Goal: Transaction & Acquisition: Book appointment/travel/reservation

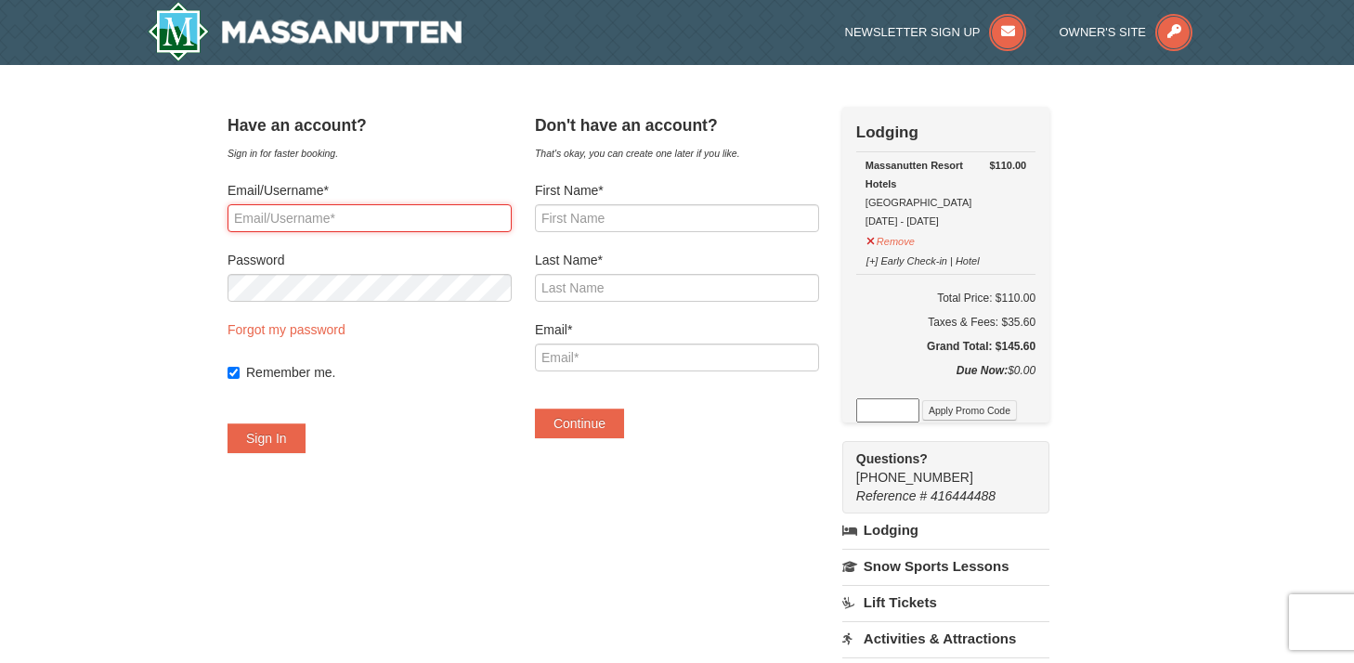
click at [417, 222] on input "Email/Username*" at bounding box center [370, 218] width 284 height 28
click at [488, 153] on div "Sign in for faster booking." at bounding box center [370, 153] width 284 height 19
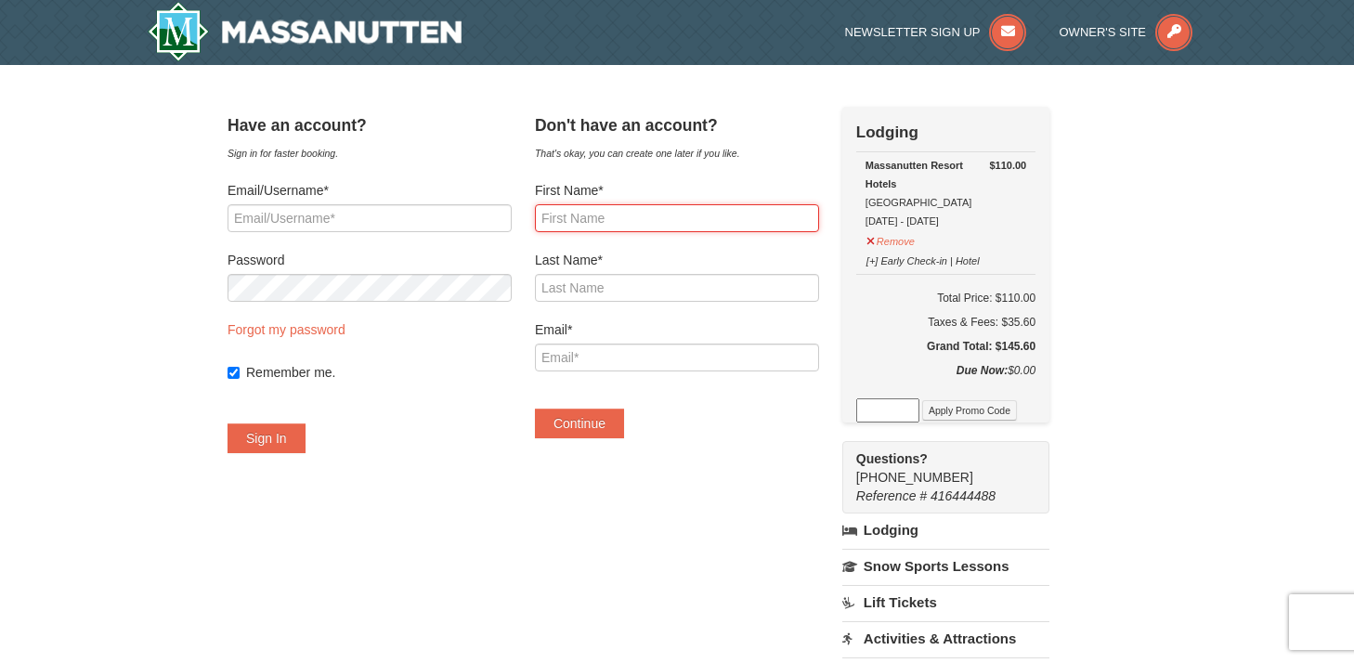
click at [582, 220] on input "First Name*" at bounding box center [677, 218] width 284 height 28
type input "[PERSON_NAME]"
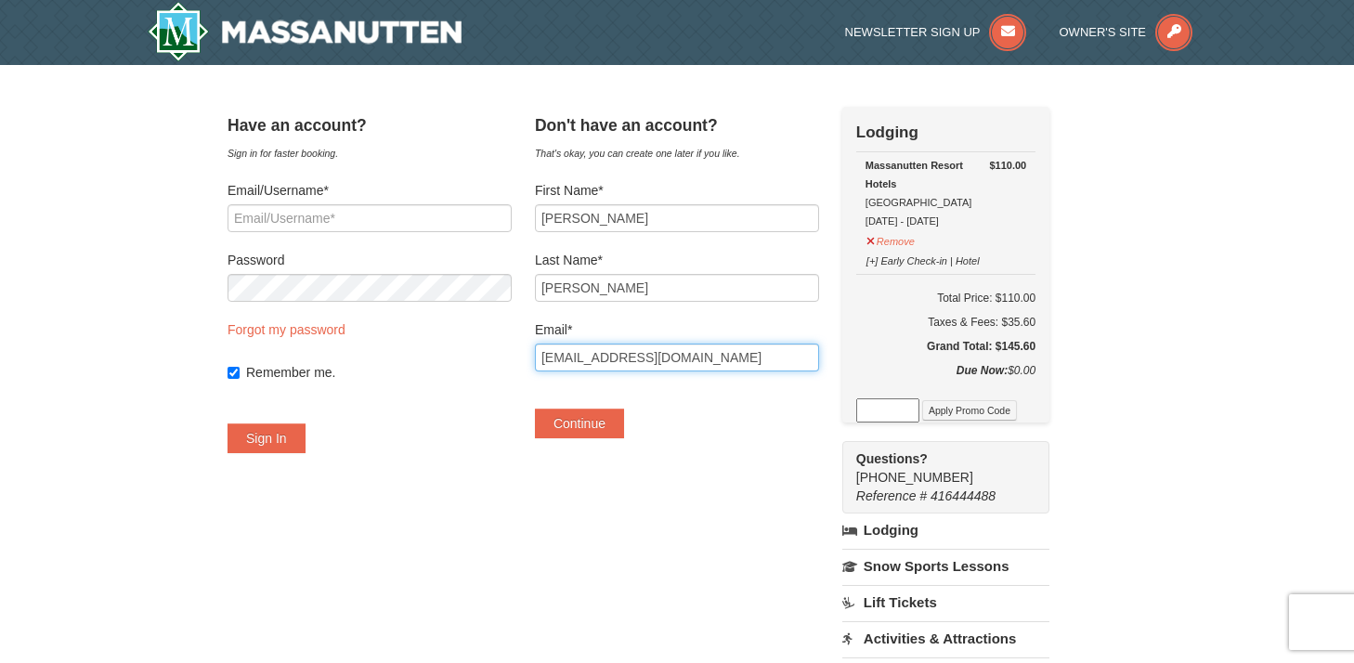
drag, startPoint x: 677, startPoint y: 351, endPoint x: 525, endPoint y: 344, distance: 152.5
click at [525, 344] on div "Have an account? Sign in for faster booking. Email/Username* Password Forgot my…" at bounding box center [677, 535] width 899 height 857
type input "[EMAIL_ADDRESS][DOMAIN_NAME]"
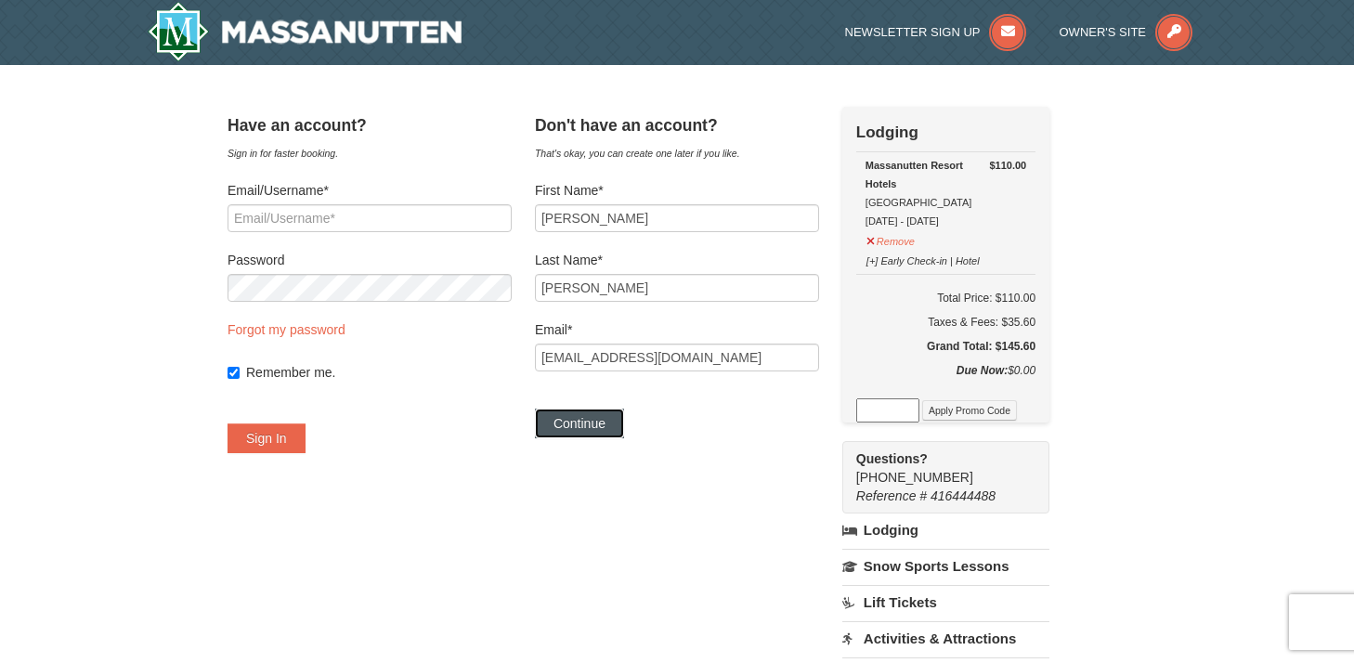
click at [618, 421] on button "Continue" at bounding box center [579, 424] width 89 height 30
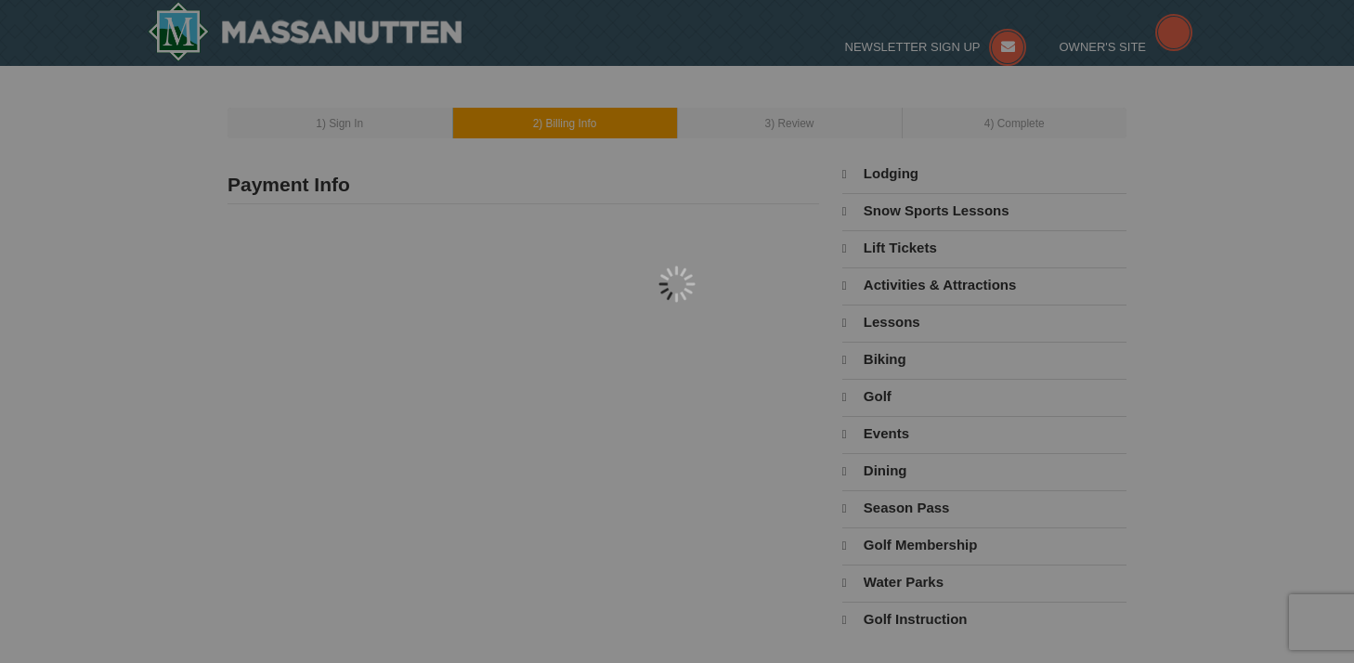
type input "[PERSON_NAME]"
type input "[EMAIL_ADDRESS][DOMAIN_NAME]"
select select "10"
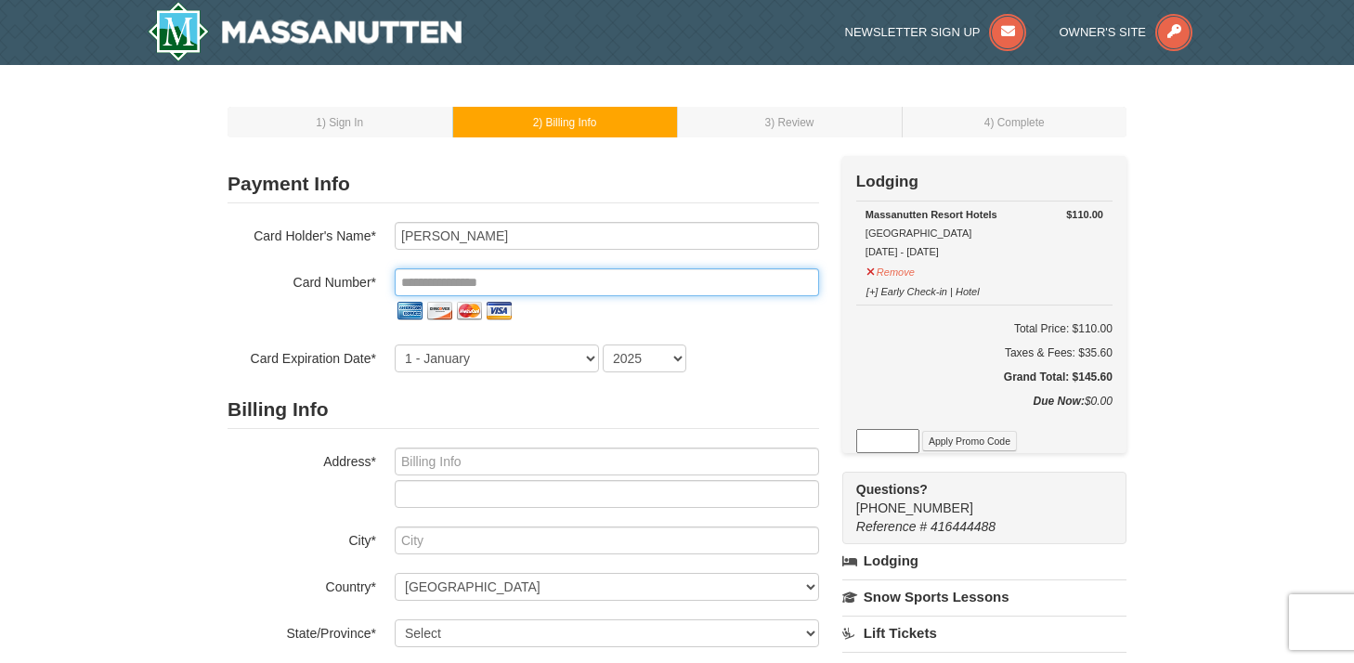
click at [454, 274] on input "tel" at bounding box center [607, 282] width 425 height 28
type input "**********"
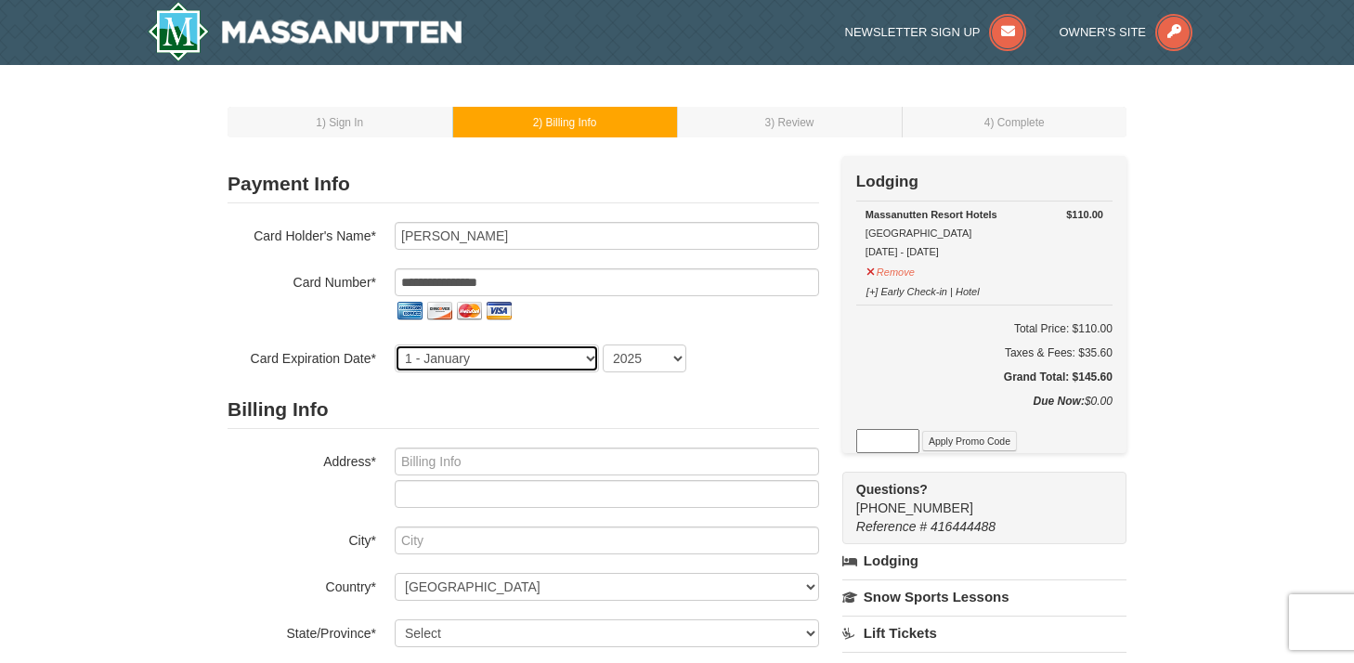
select select "4"
select select "2030"
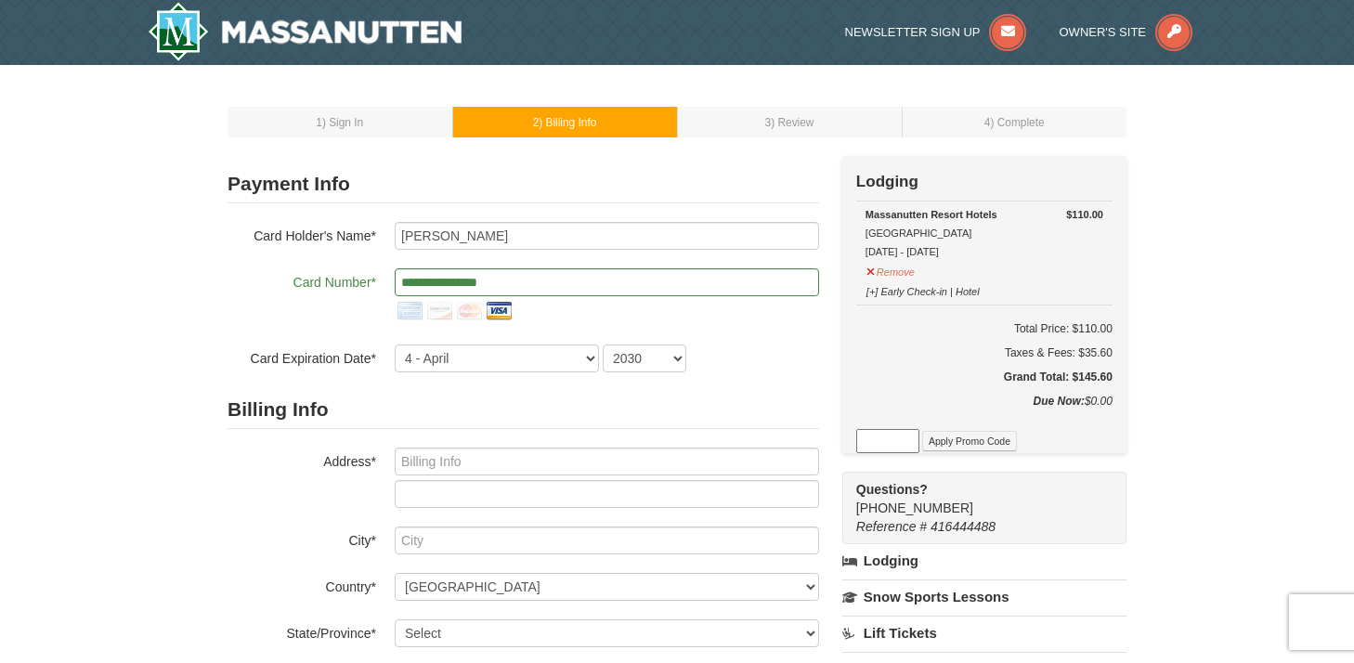
click at [531, 427] on h2 "Billing Info" at bounding box center [524, 410] width 592 height 38
click at [479, 457] on input "text" at bounding box center [607, 462] width 425 height 28
type input "13602 Heritage Valley Way"
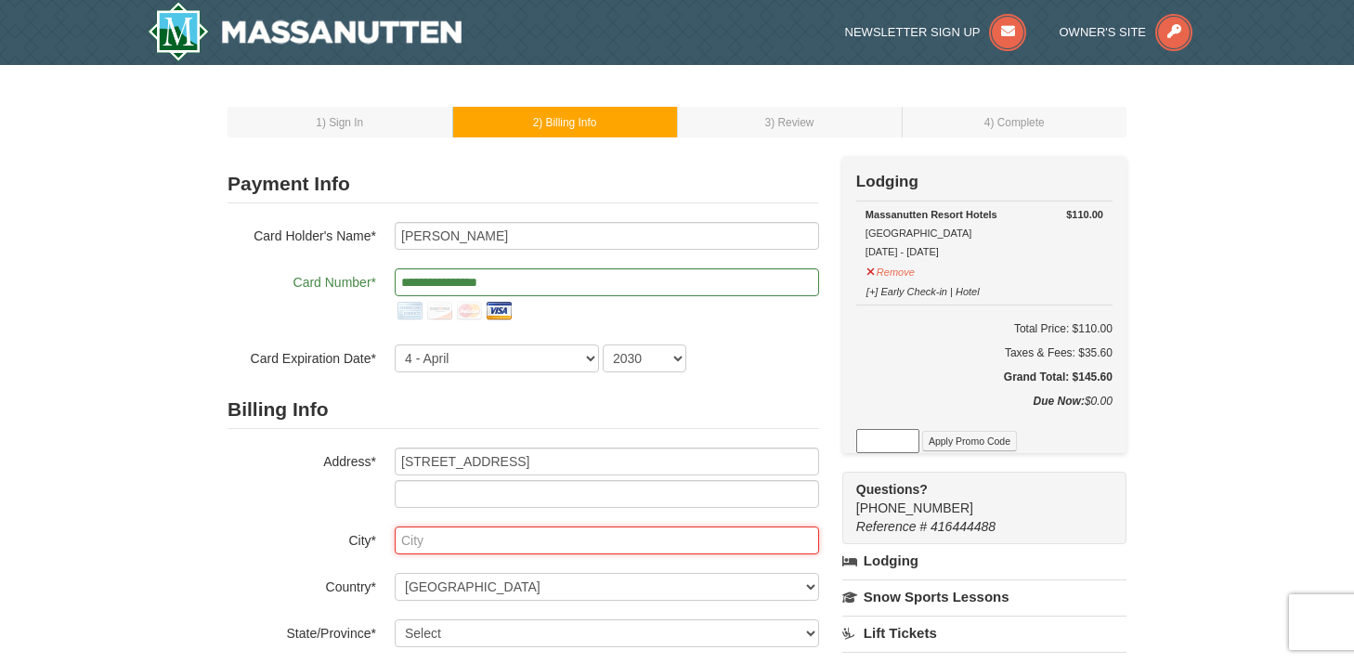
type input "Gainesville"
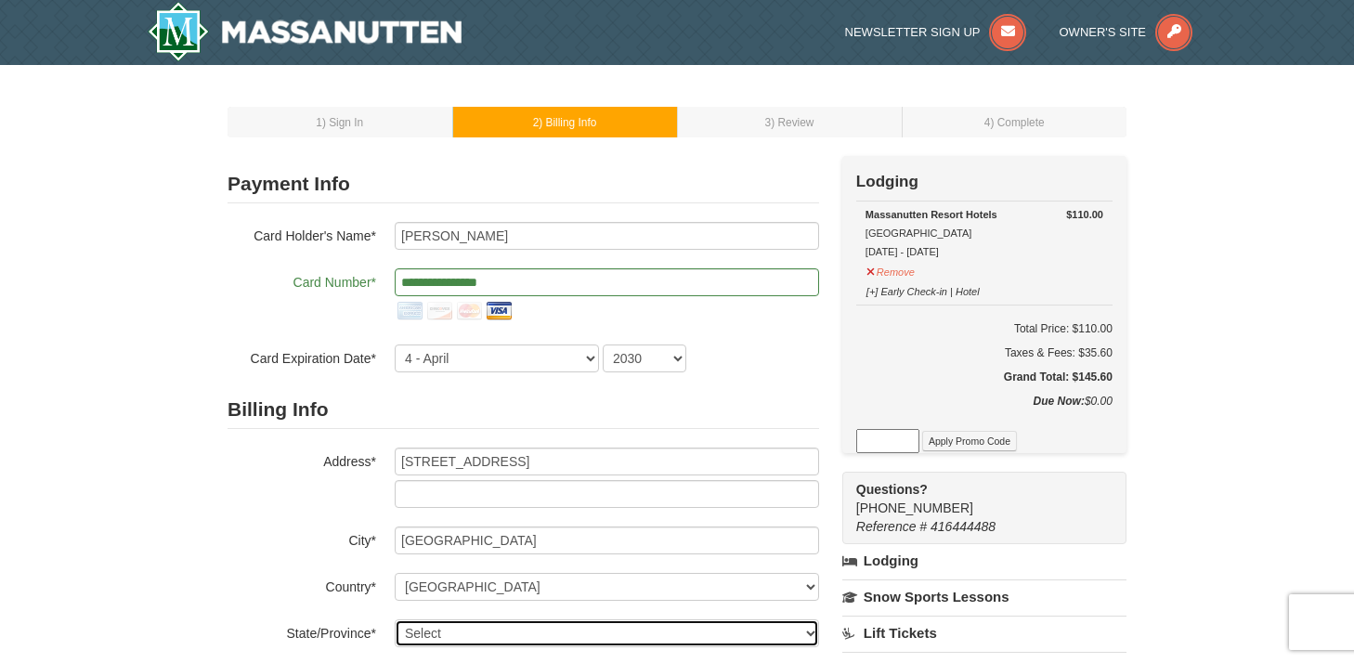
select select "VA"
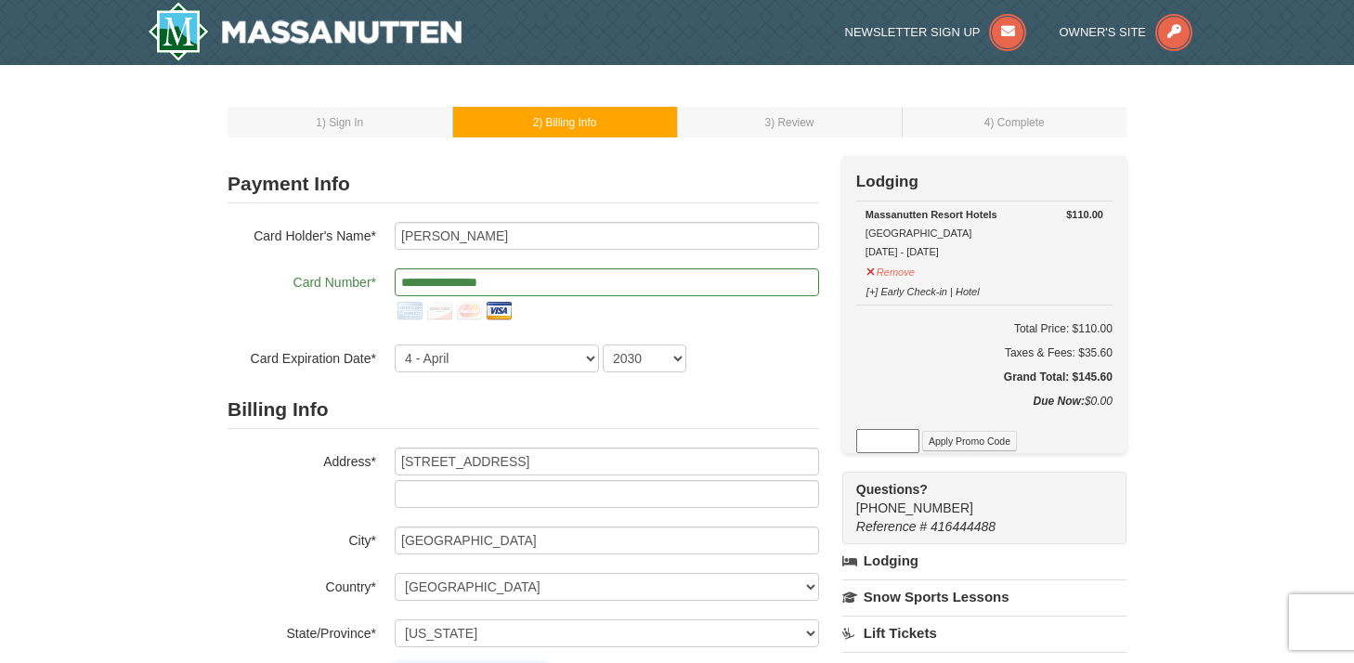
type input "20155"
type input "703"
type input "895"
type input "8200"
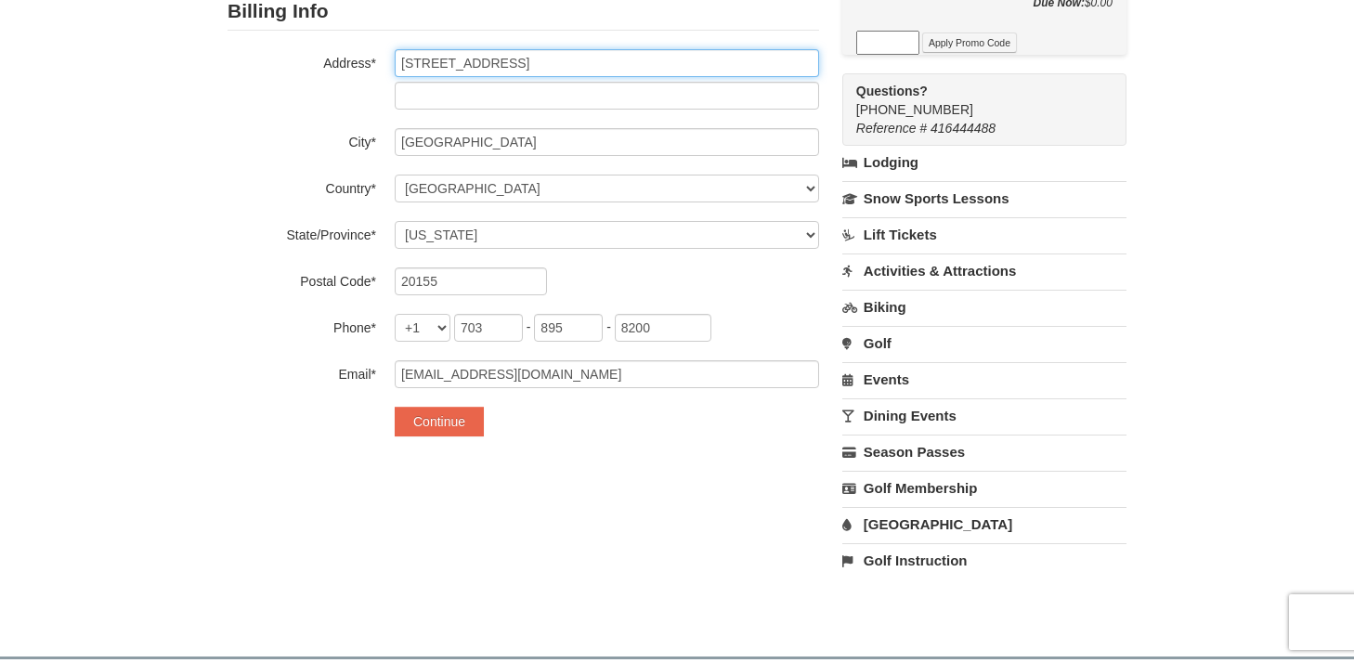
scroll to position [401, 0]
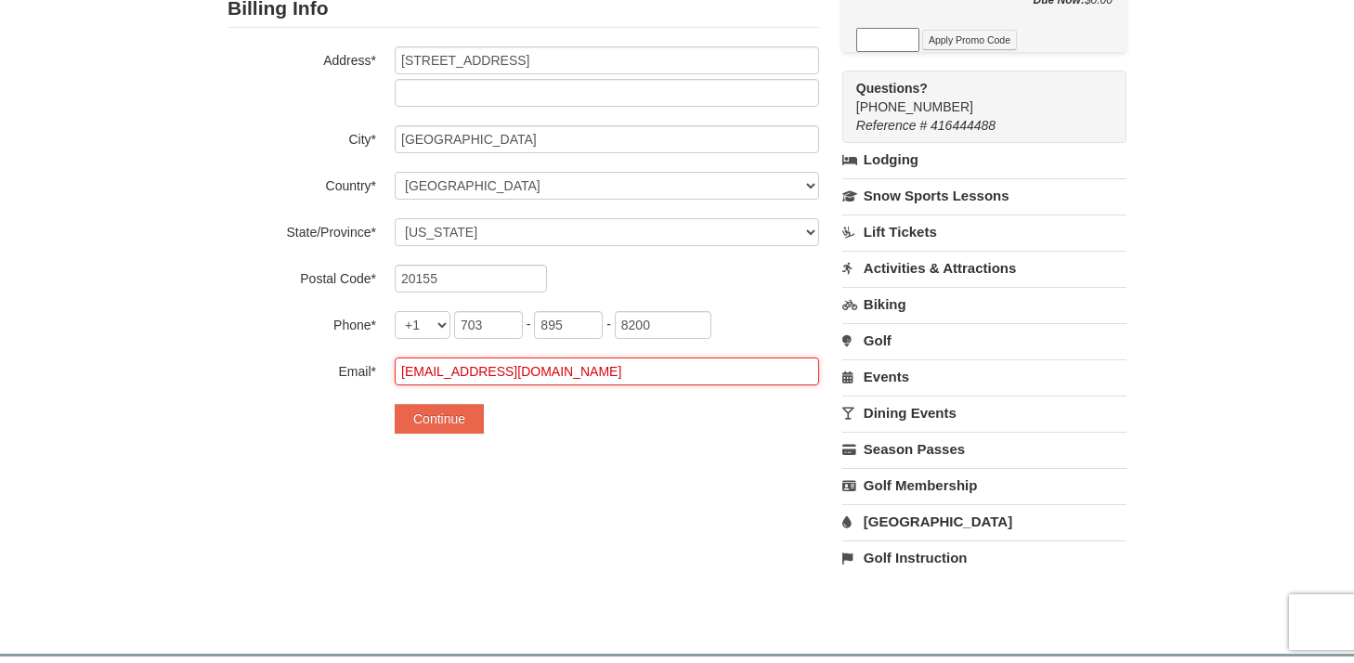
drag, startPoint x: 511, startPoint y: 372, endPoint x: 333, endPoint y: 372, distance: 177.4
click at [334, 372] on div "Email* res995@psu.edu" at bounding box center [524, 372] width 592 height 28
type input "[EMAIL_ADDRESS][DOMAIN_NAME]"
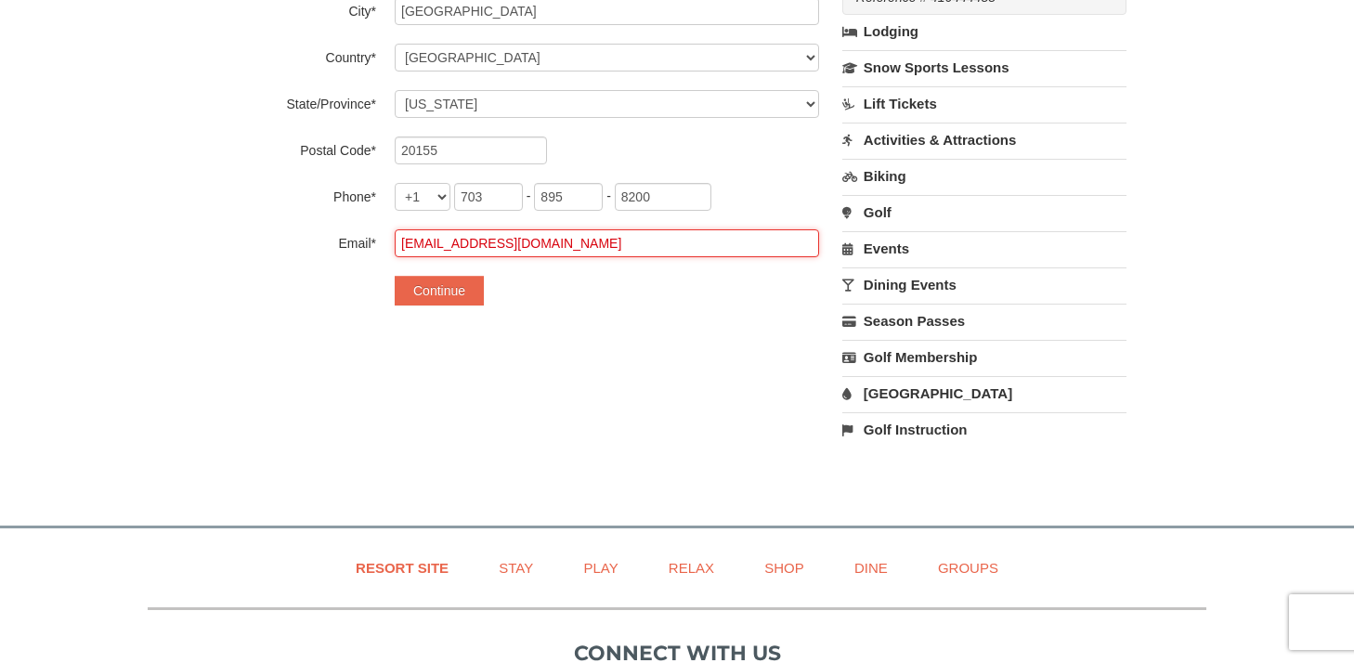
scroll to position [528, 0]
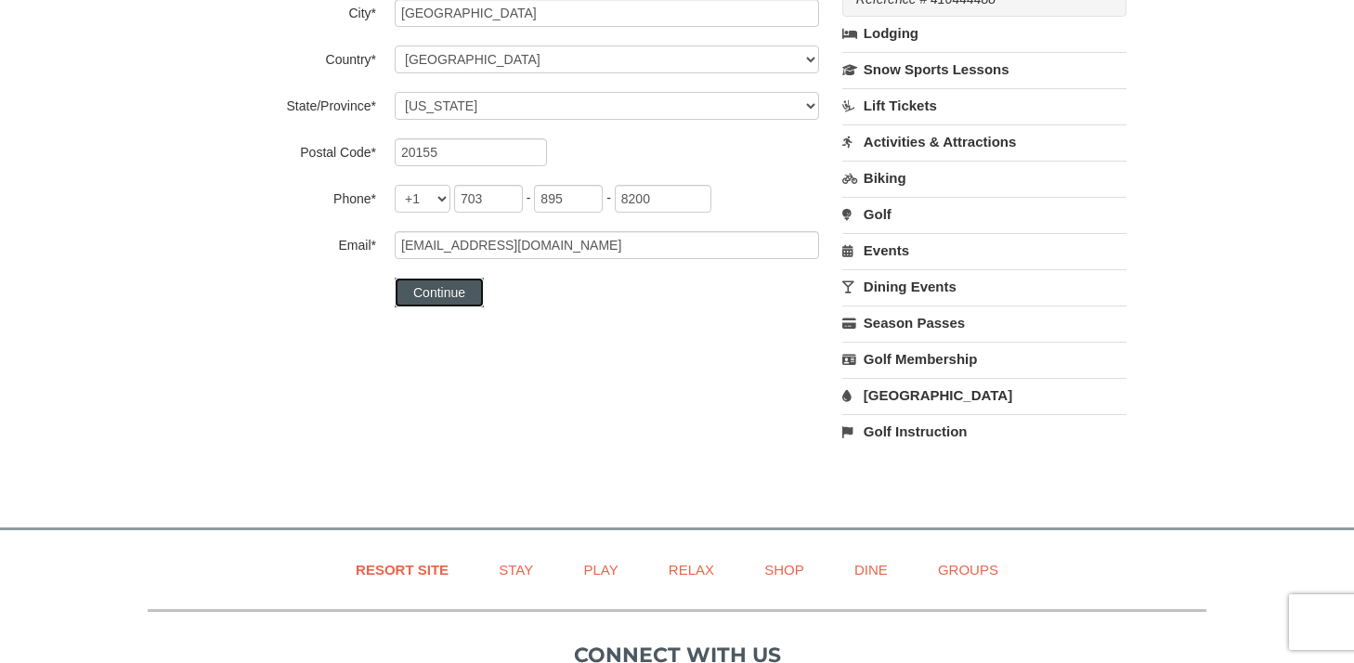
drag, startPoint x: 435, startPoint y: 297, endPoint x: 537, endPoint y: 419, distance: 158.9
click at [537, 420] on div "**********" at bounding box center [677, 47] width 899 height 839
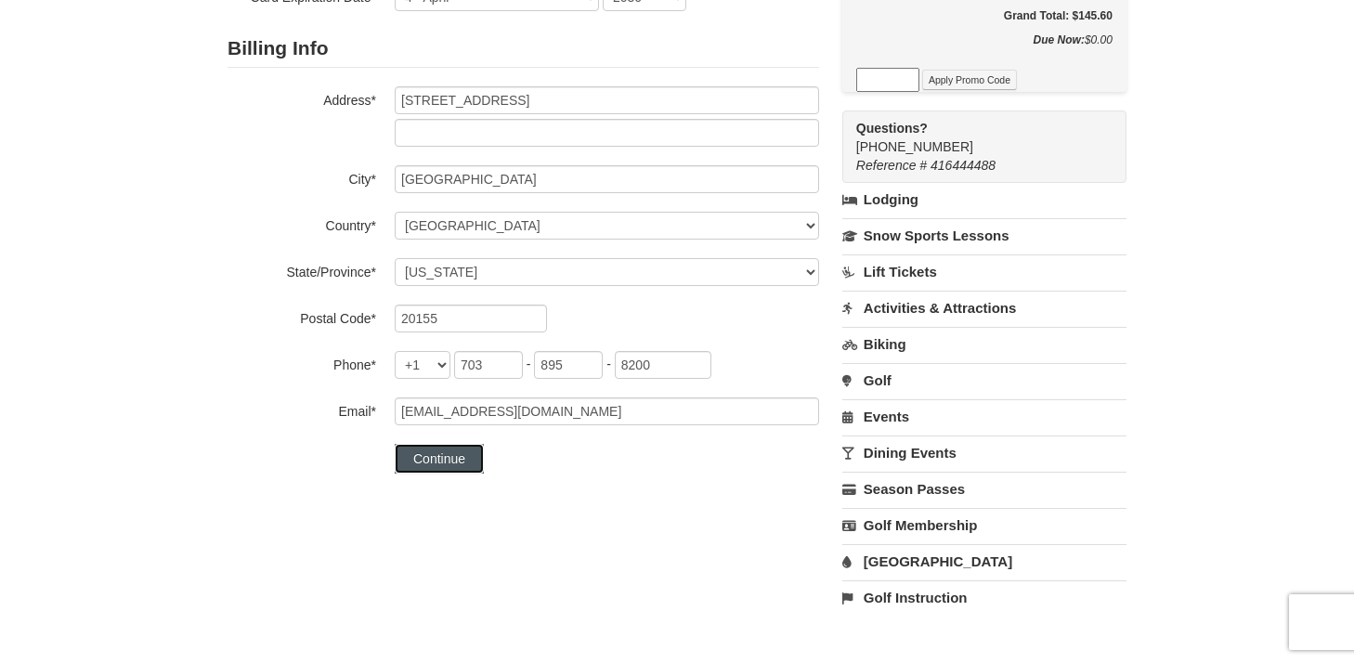
scroll to position [680, 0]
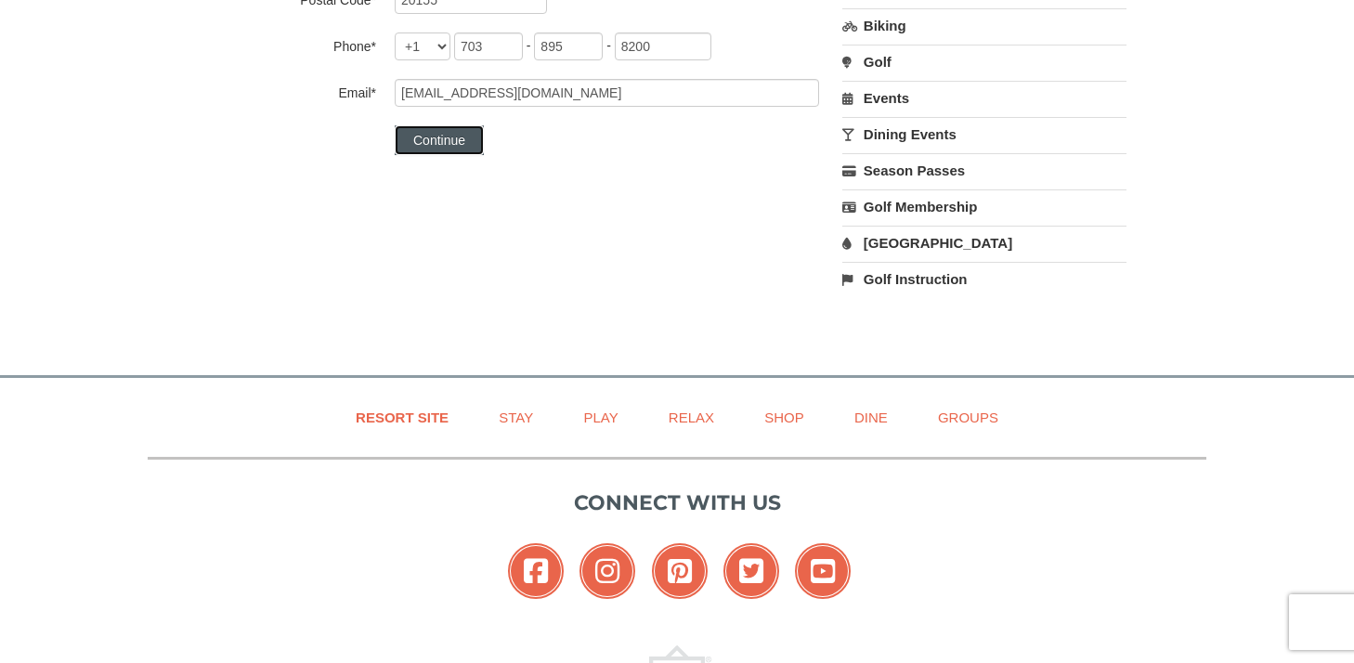
click at [422, 125] on button "Continue" at bounding box center [439, 140] width 89 height 30
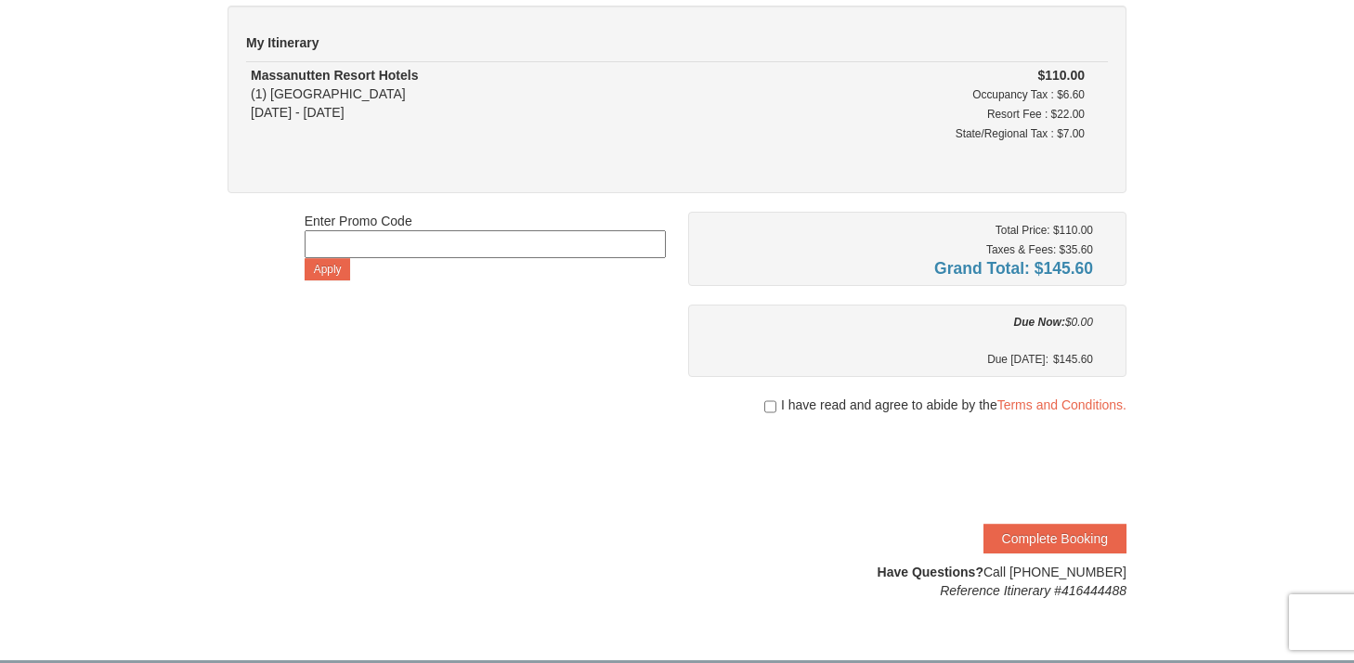
scroll to position [163, 0]
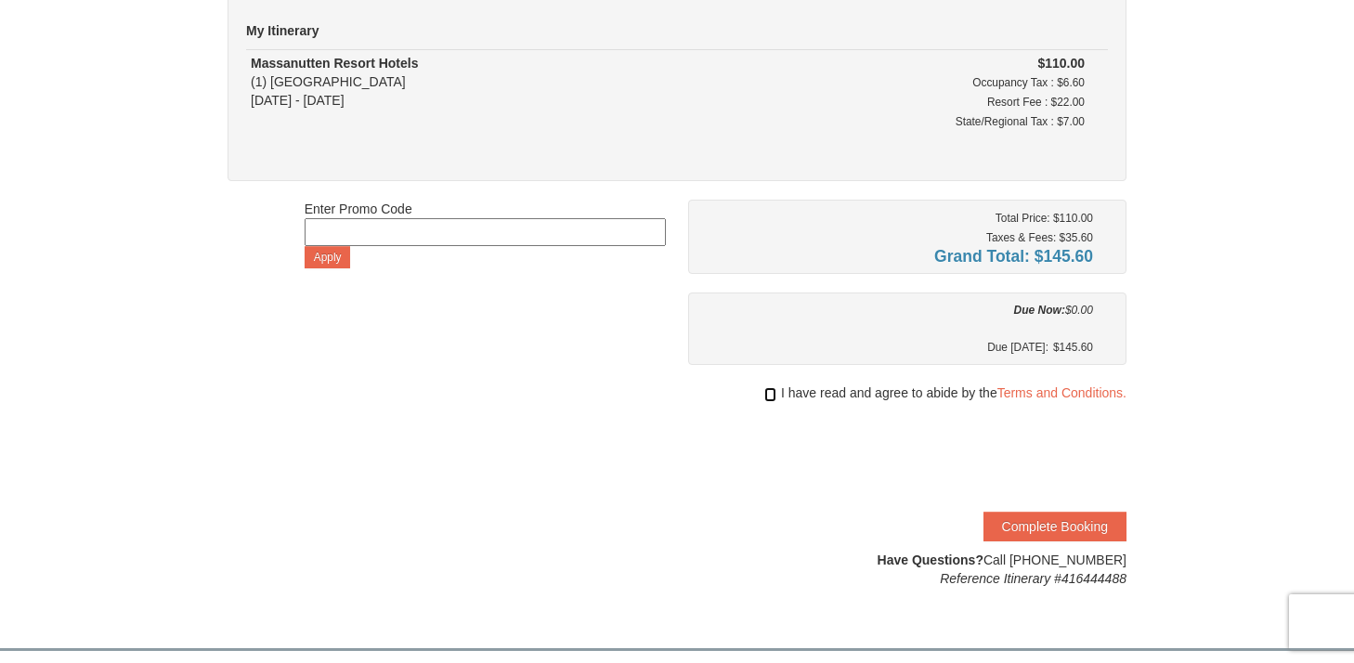
click at [767, 389] on input "checkbox" at bounding box center [770, 394] width 12 height 15
checkbox input "true"
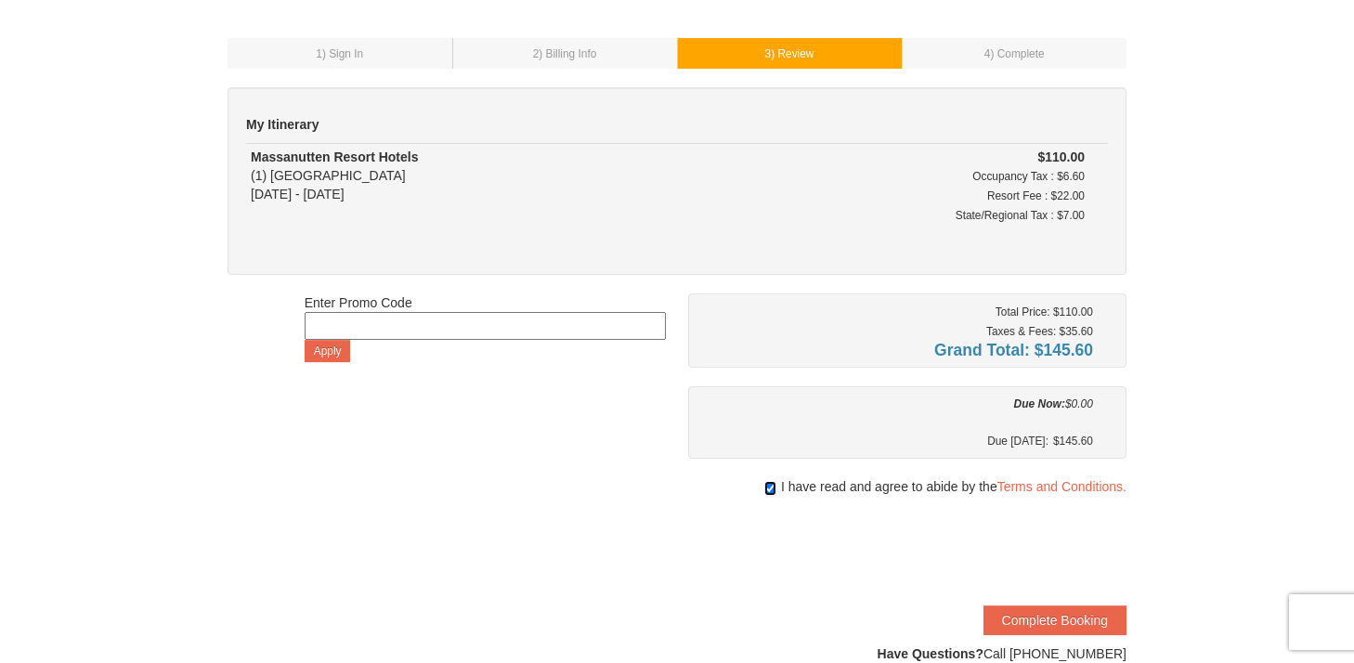
scroll to position [71, 0]
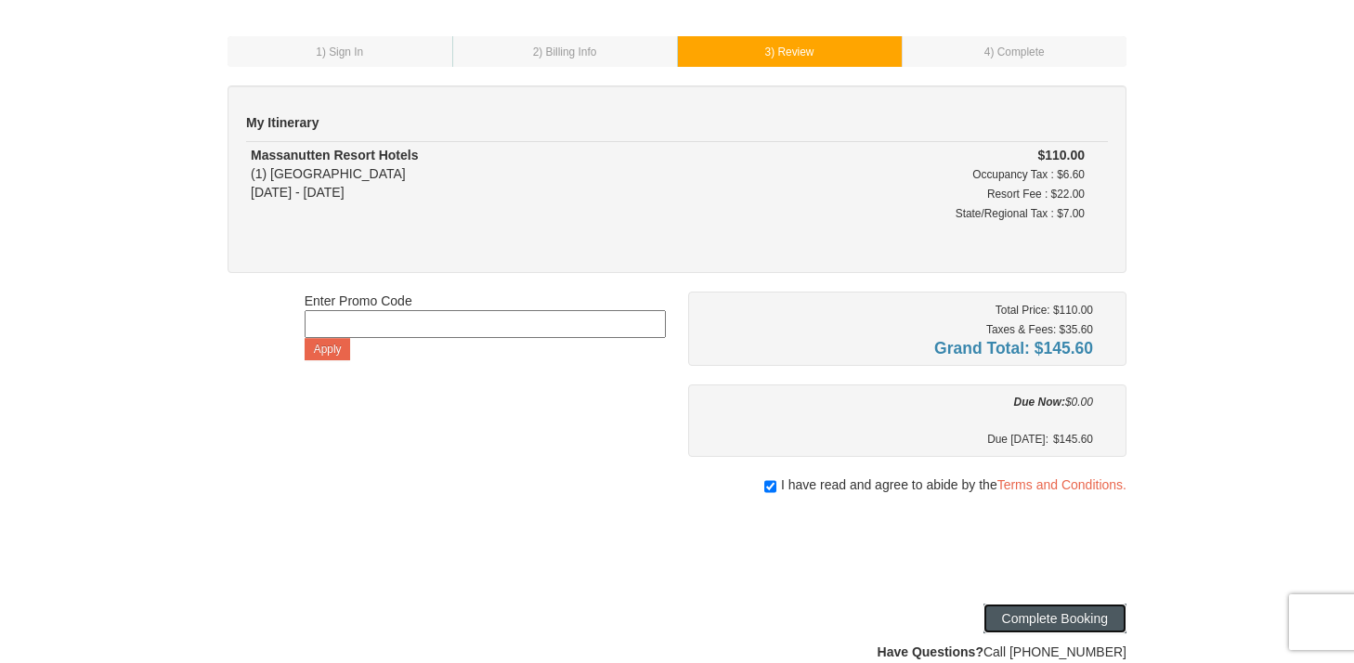
click at [1053, 623] on button "Complete Booking" at bounding box center [1055, 619] width 143 height 30
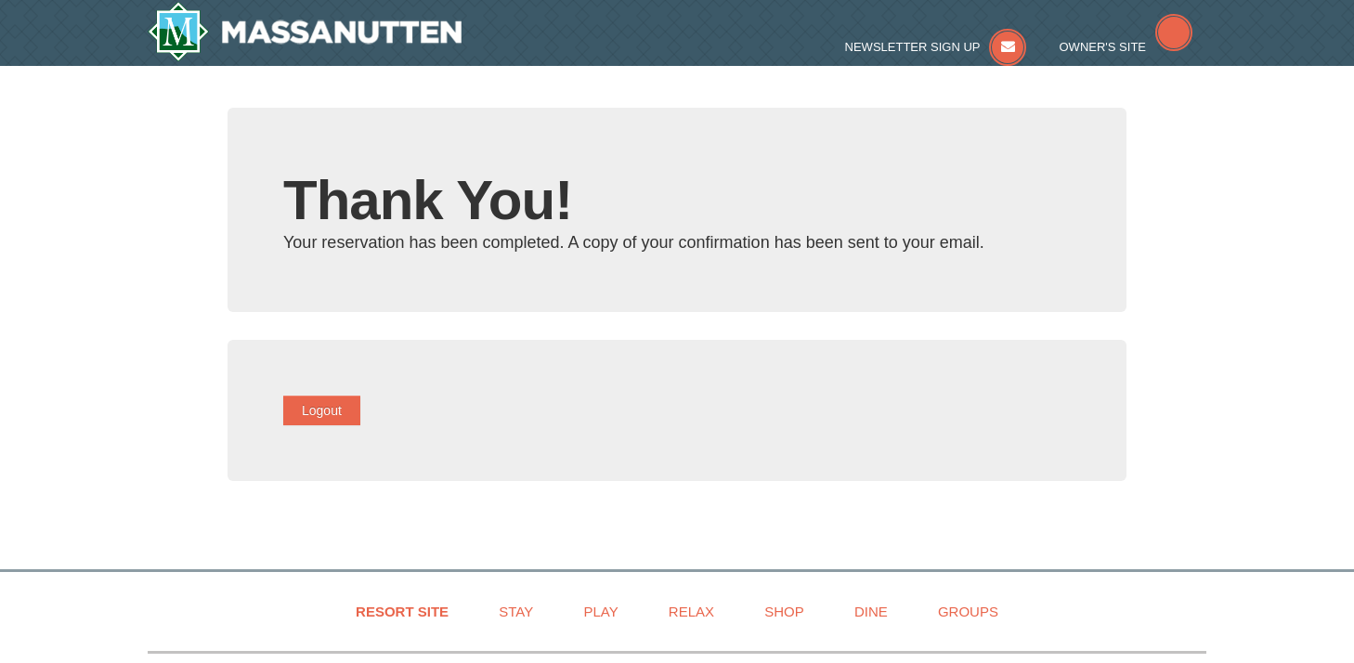
type input "[EMAIL_ADDRESS][DOMAIN_NAME]"
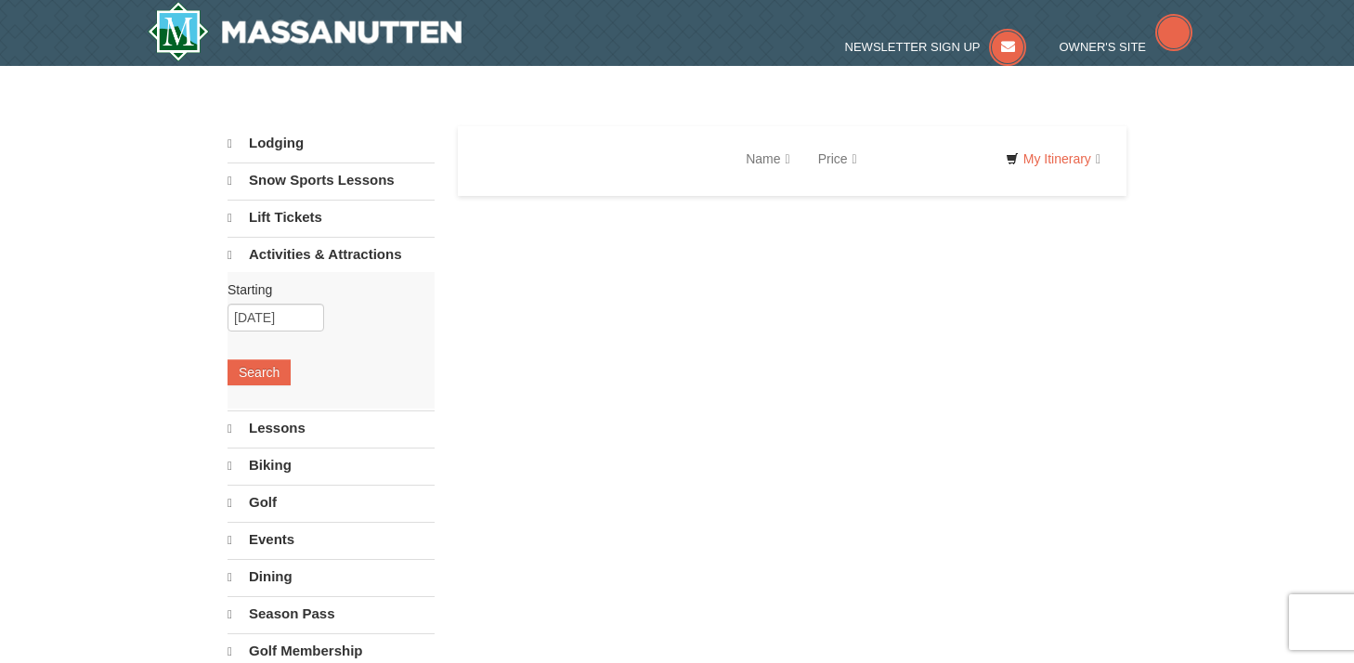
select select "10"
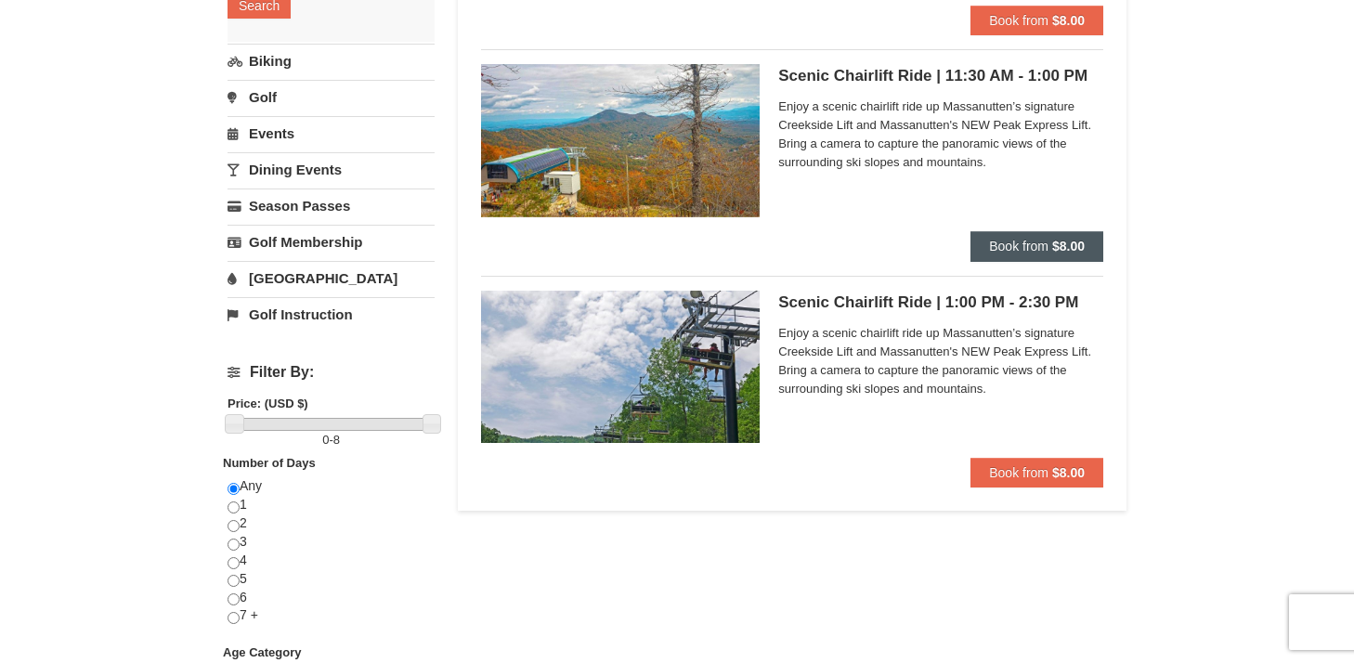
scroll to position [364, 0]
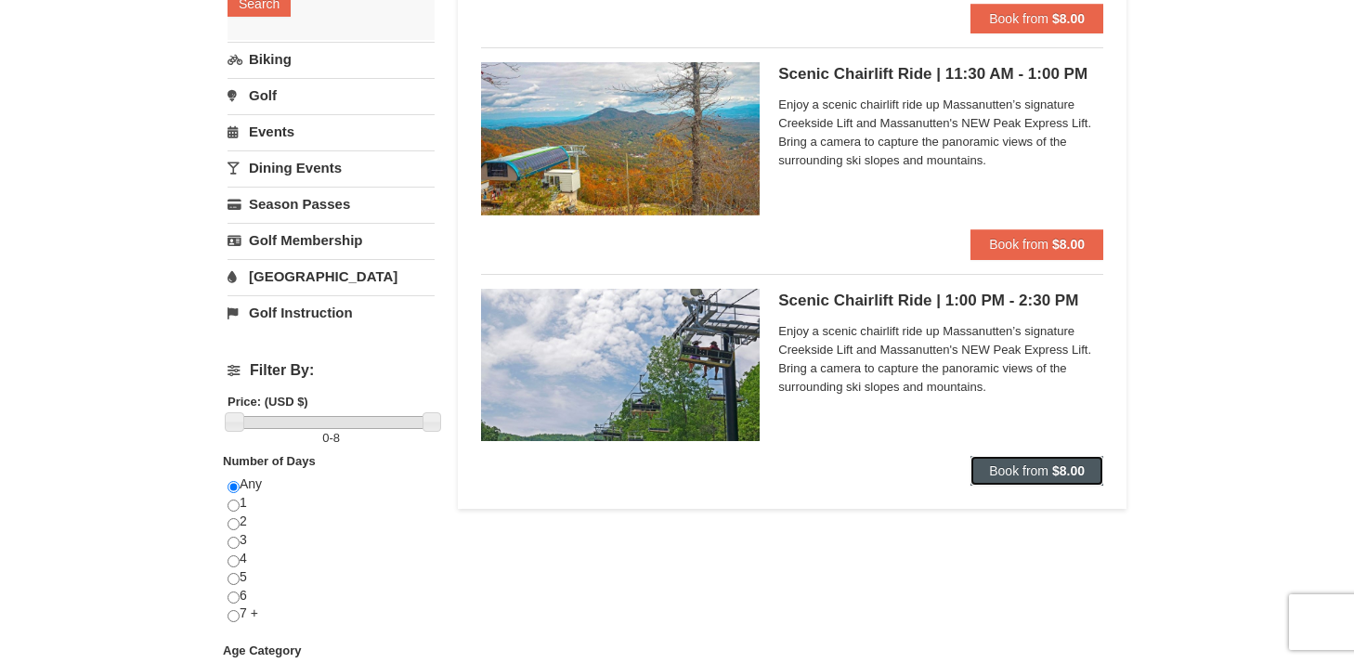
click at [1039, 471] on span "Book from" at bounding box center [1018, 471] width 59 height 15
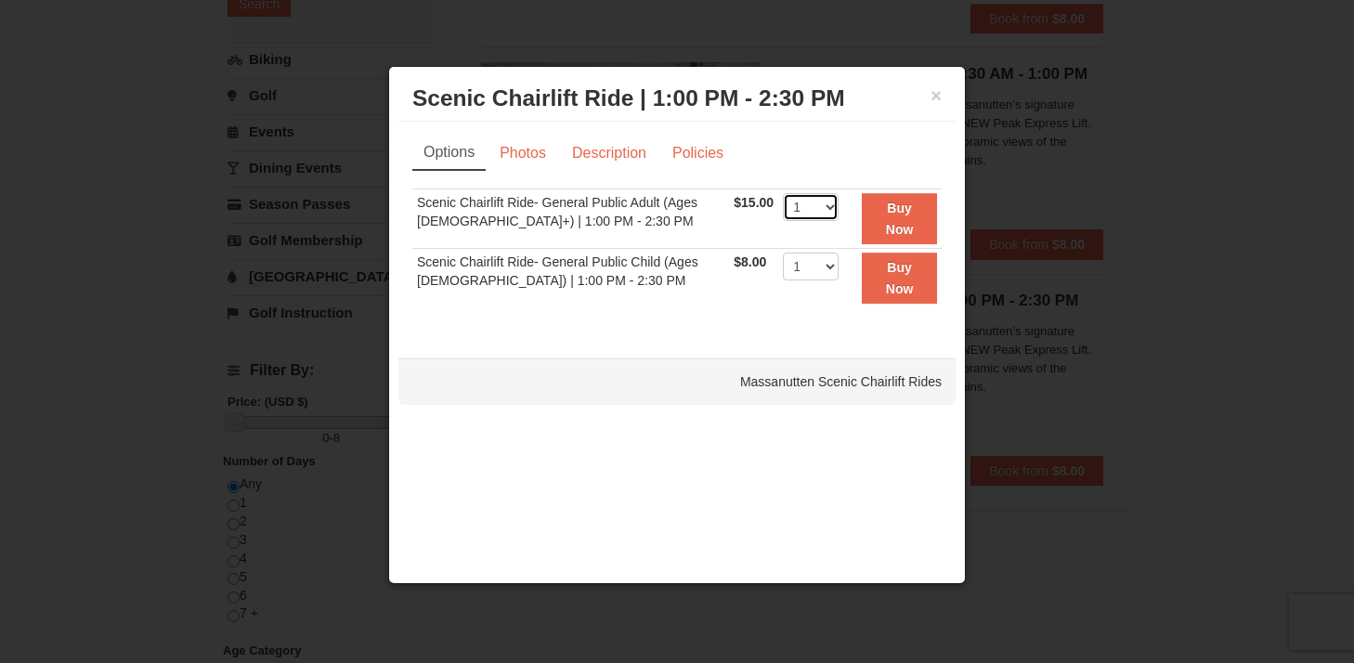
click at [813, 216] on select "1 2 3 4 5 6 7 8 9 10 11 12 13 14 15 16 17 18 19 20 21 22" at bounding box center [811, 207] width 56 height 28
select select "2"
click at [783, 193] on select "1 2 3 4 5 6 7 8 9 10 11 12 13 14 15 16 17 18 19 20 21 22" at bounding box center [811, 207] width 56 height 28
click at [540, 160] on link "Photos" at bounding box center [523, 153] width 71 height 35
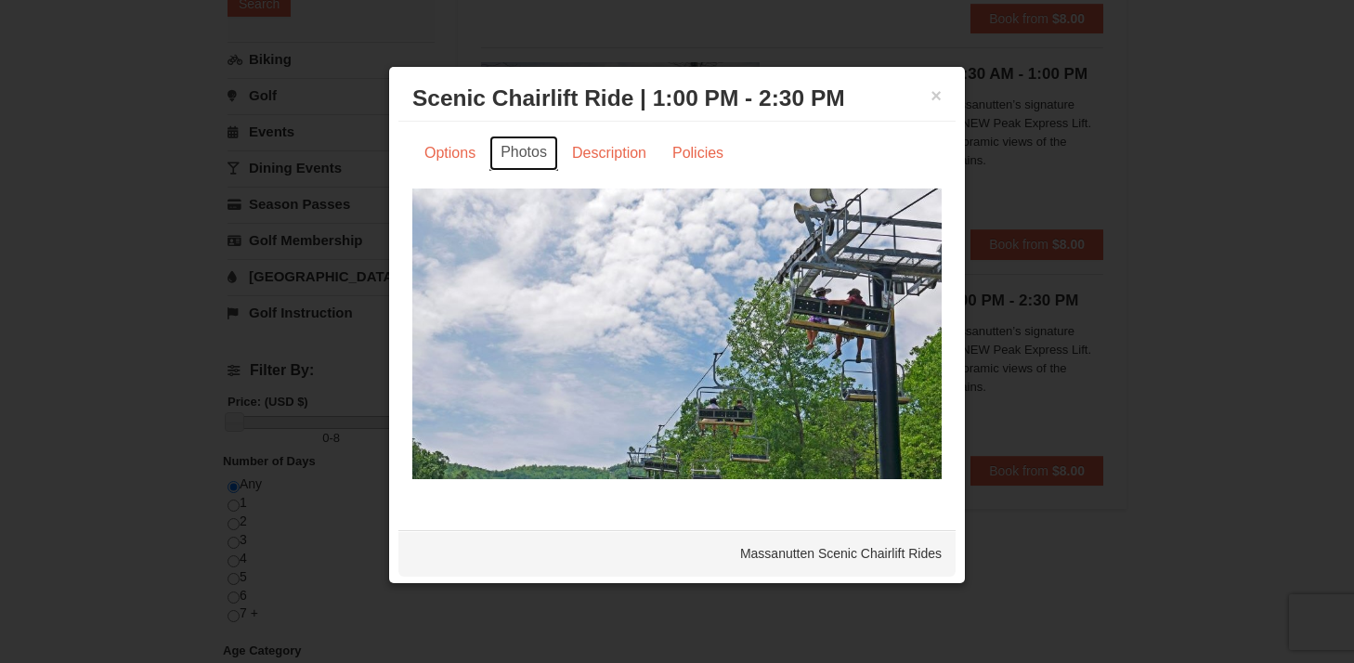
scroll to position [2, 0]
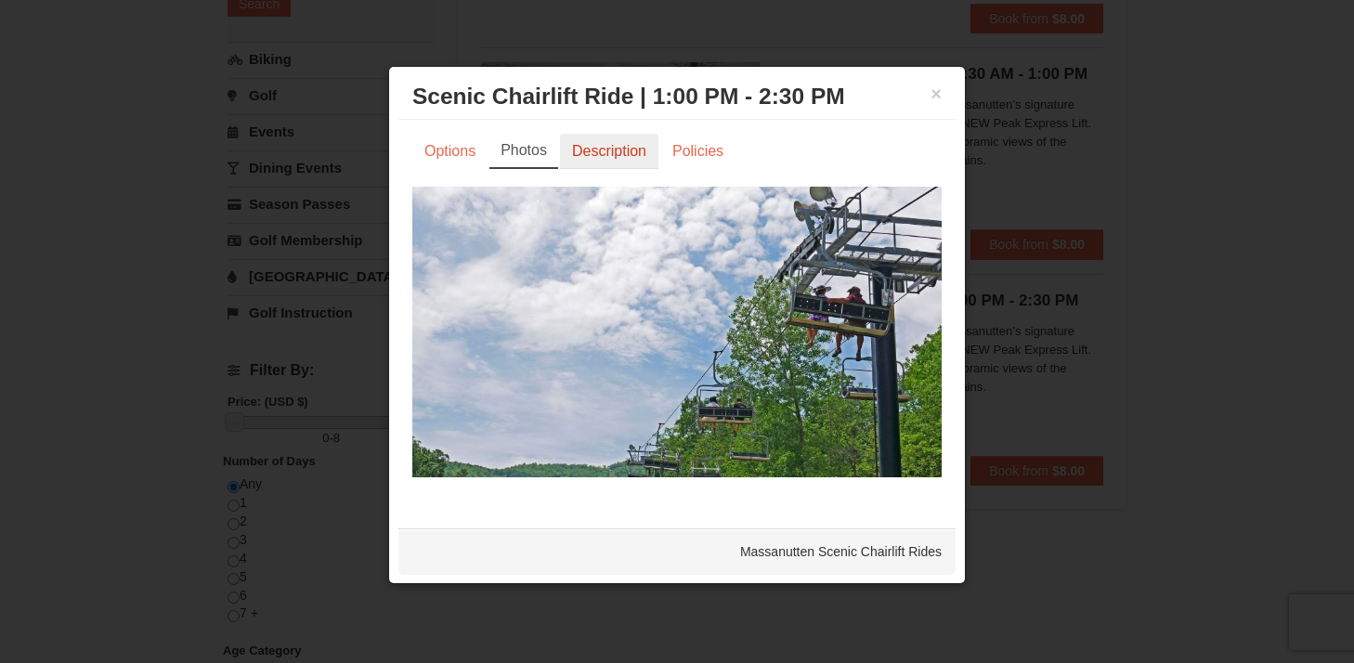
click at [608, 155] on link "Description" at bounding box center [609, 151] width 98 height 35
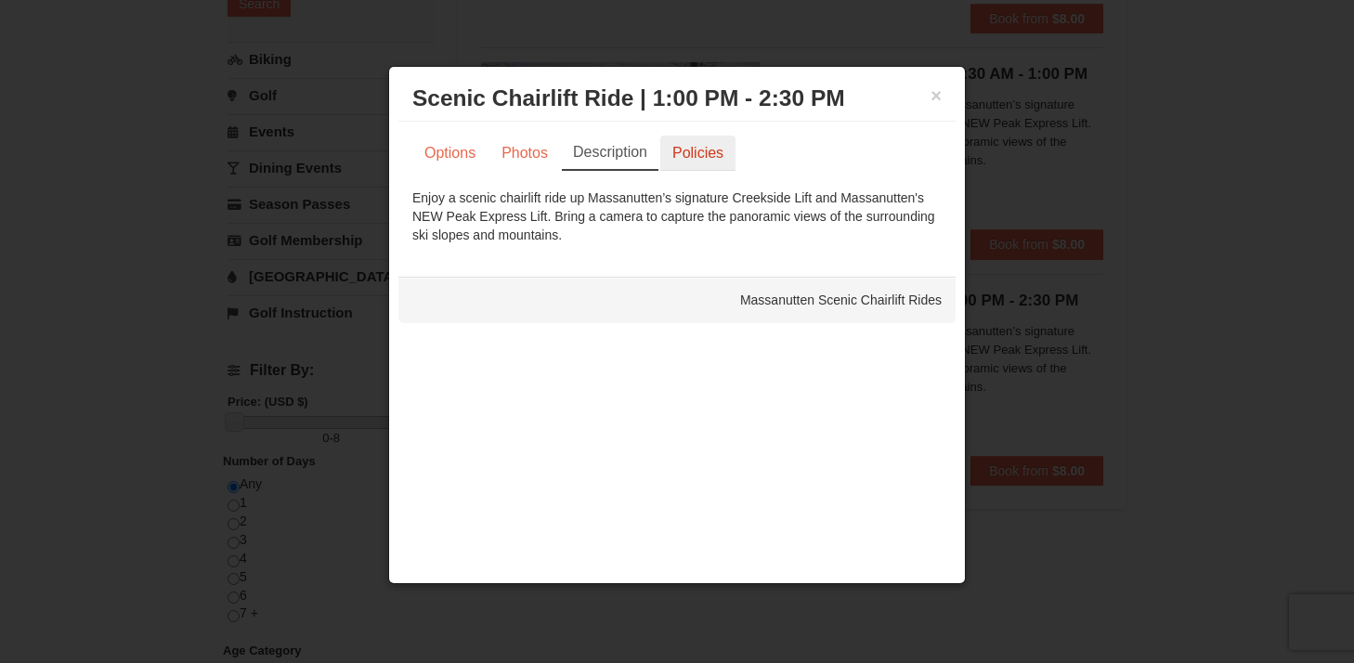
click at [716, 138] on link "Policies" at bounding box center [697, 153] width 75 height 35
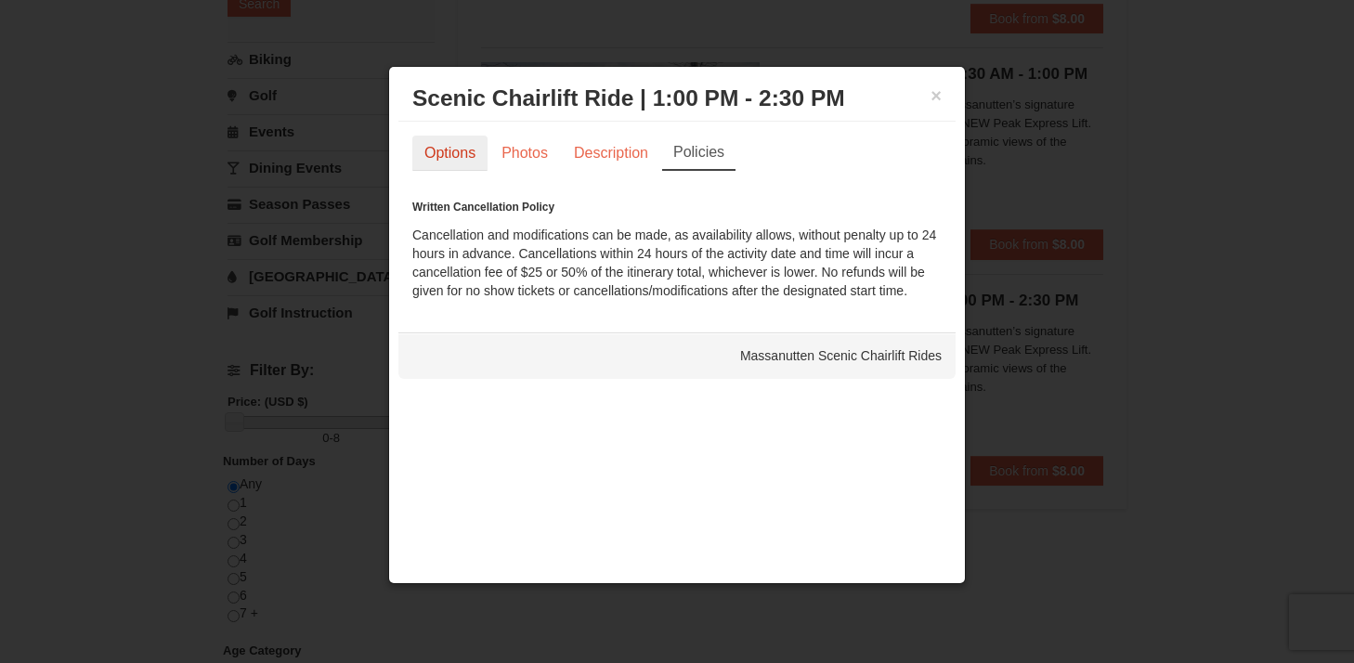
click at [455, 151] on link "Options" at bounding box center [449, 153] width 75 height 35
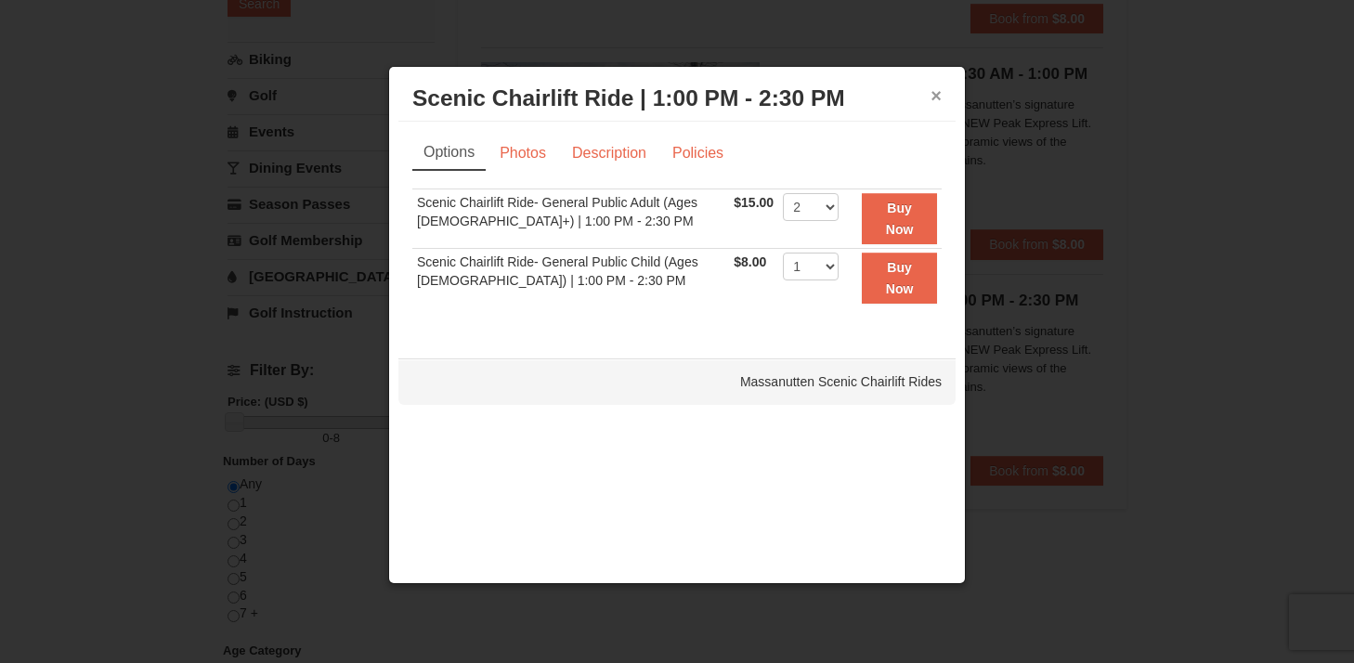
click at [935, 96] on button "×" at bounding box center [936, 95] width 11 height 19
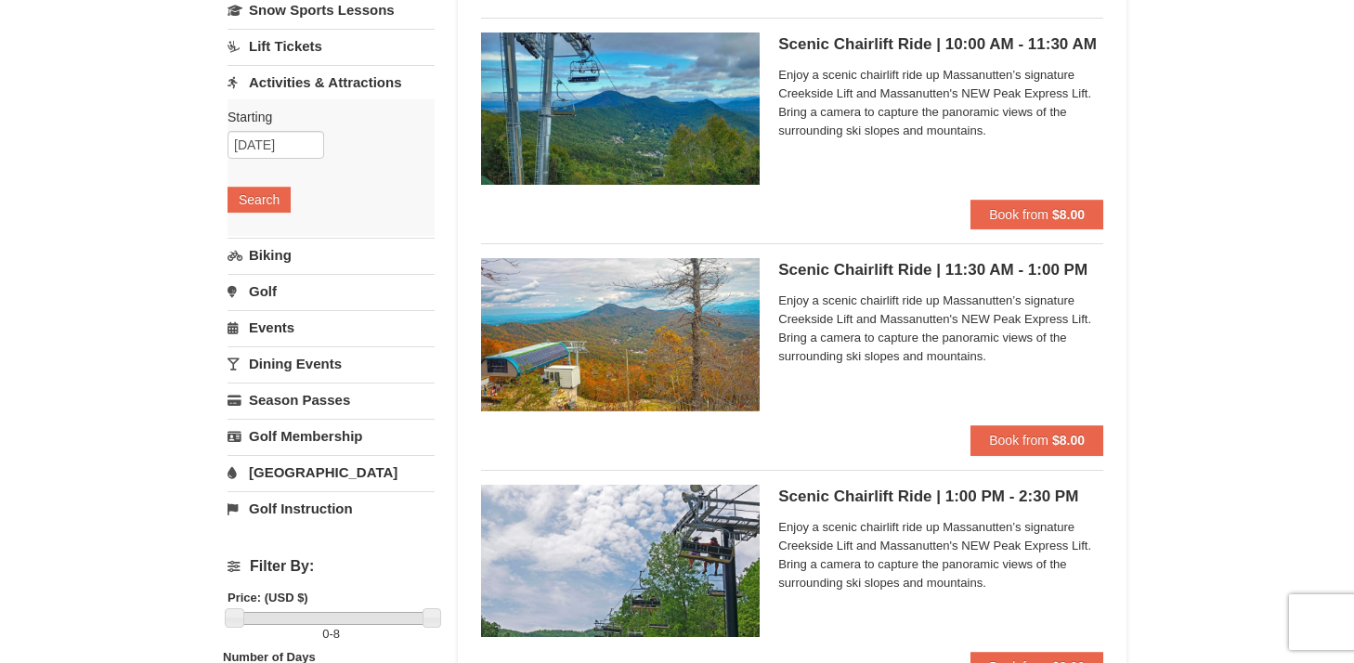
scroll to position [175, 0]
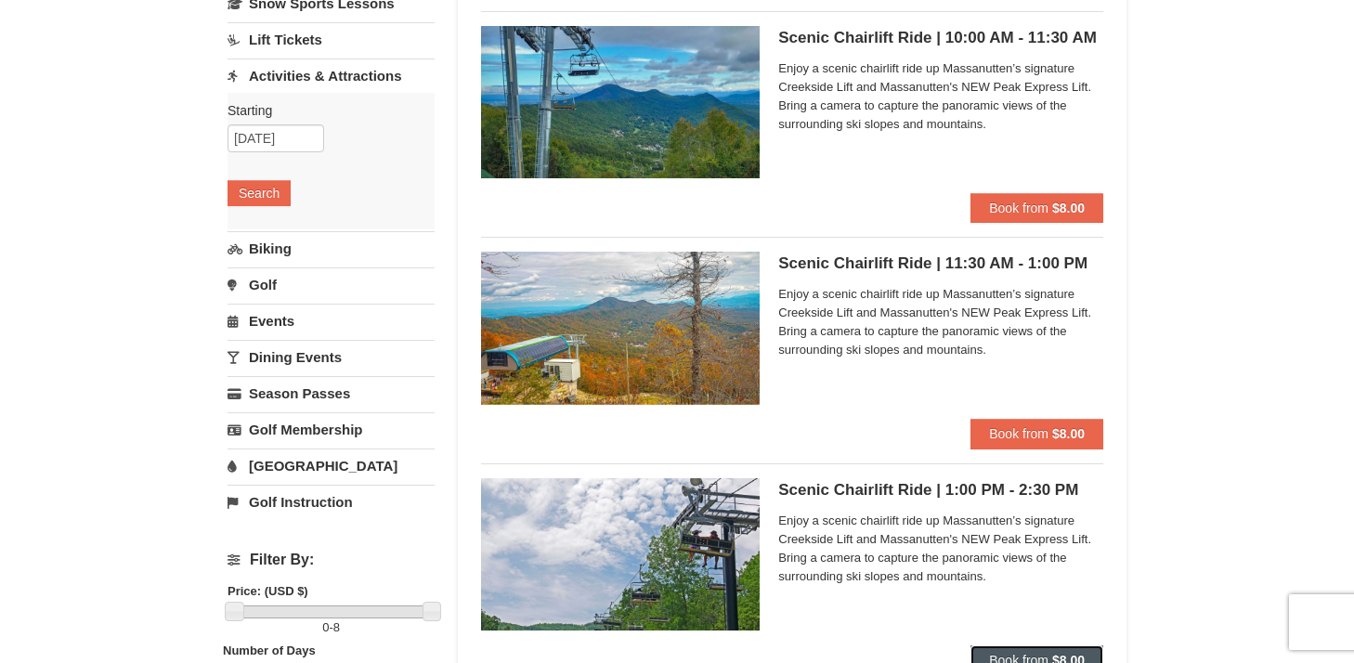
click at [1046, 648] on button "Book from $8.00" at bounding box center [1037, 661] width 133 height 30
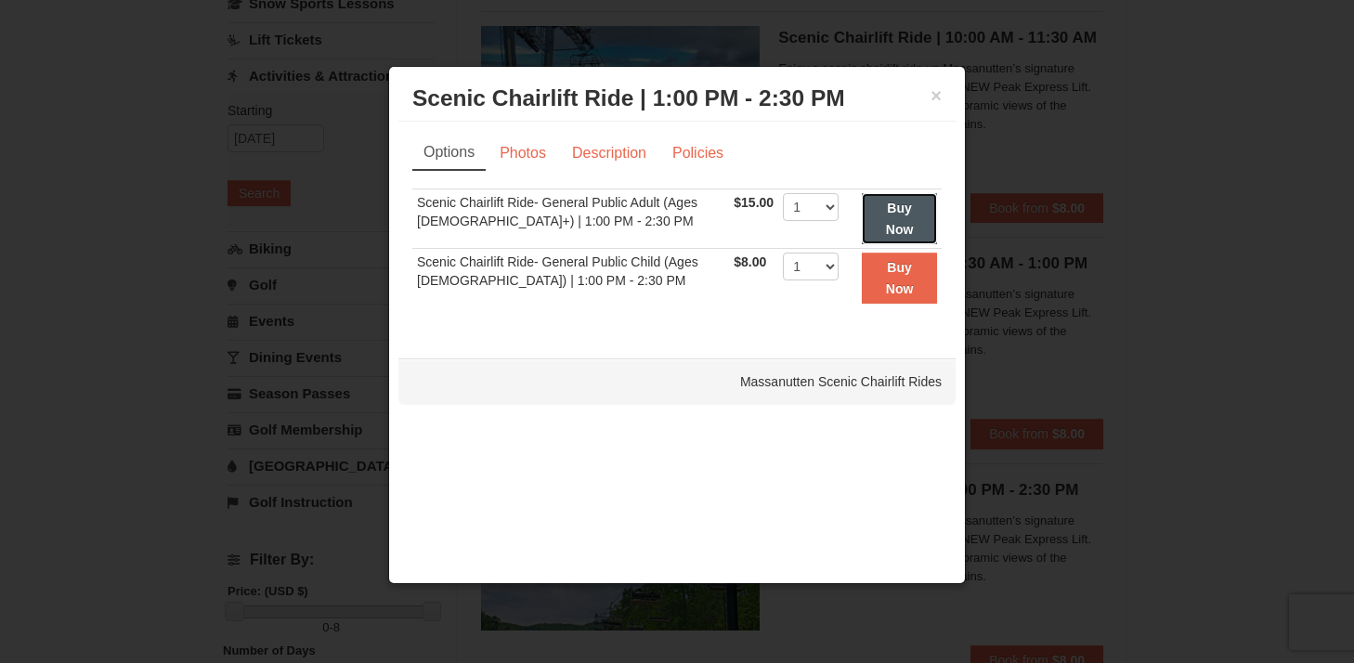
drag, startPoint x: 910, startPoint y: 227, endPoint x: 810, endPoint y: 438, distance: 234.4
click at [810, 438] on div "× Scenic Chairlift Ride | 1:00 PM - 2:30 PM Massanutten Scenic Chairlift Rides …" at bounding box center [677, 325] width 578 height 518
click at [815, 216] on select "1 2 3 4 5 6 7 8 9 10 11 12 13 14 15 16 17 18 19 20 21 22" at bounding box center [811, 207] width 56 height 28
select select "2"
click at [783, 193] on select "1 2 3 4 5 6 7 8 9 10 11 12 13 14 15 16 17 18 19 20 21 22" at bounding box center [811, 207] width 56 height 28
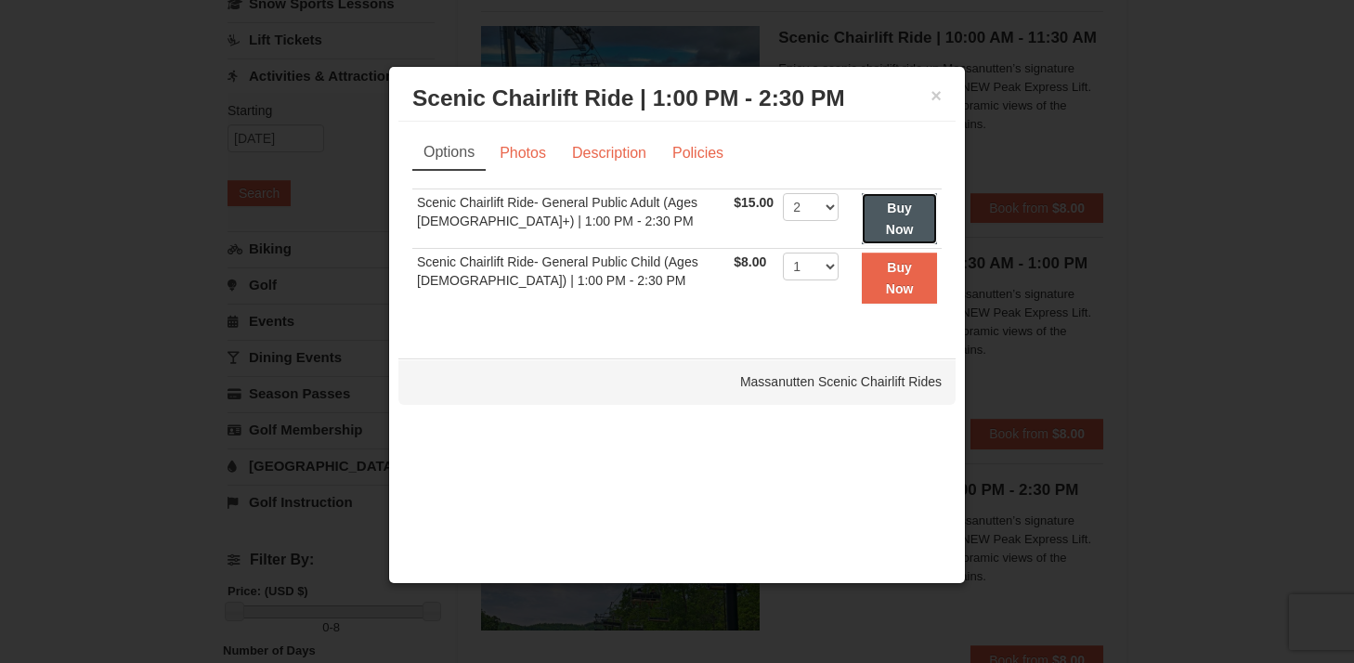
click at [882, 213] on button "Buy Now" at bounding box center [899, 218] width 75 height 51
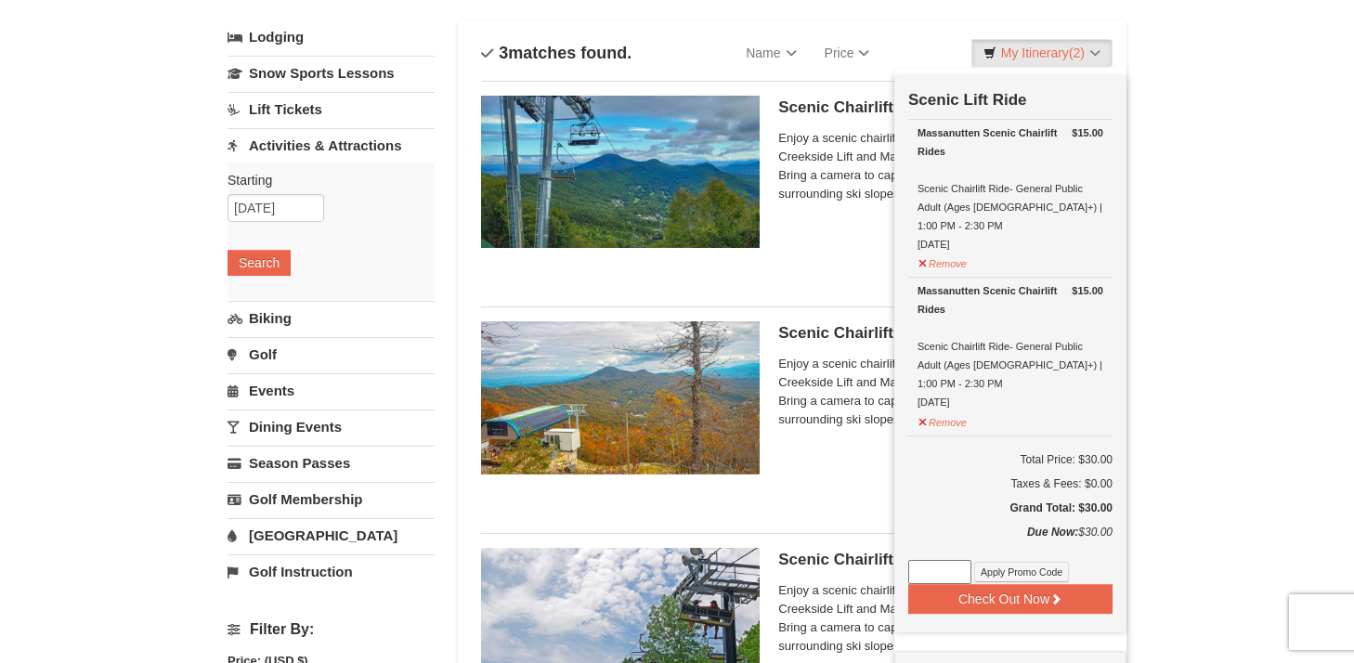
scroll to position [107, 0]
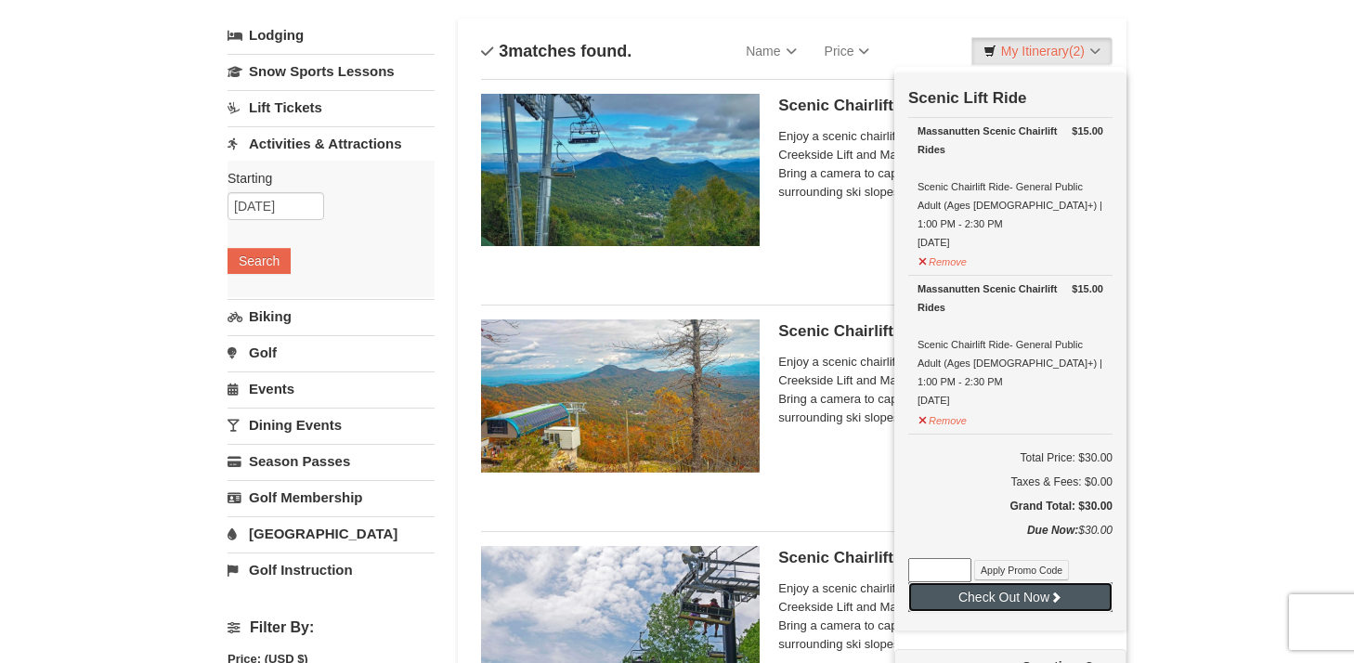
click at [1041, 582] on button "Check Out Now" at bounding box center [1010, 597] width 204 height 30
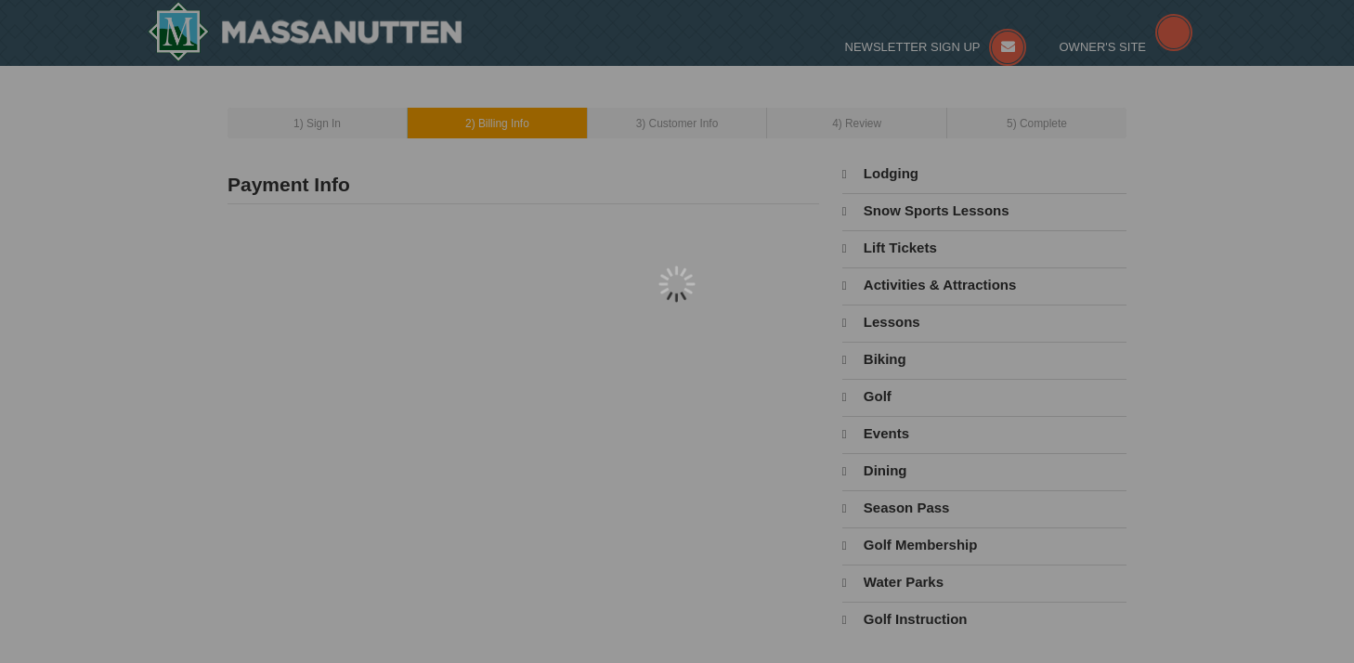
type input "[STREET_ADDRESS]"
type input "[GEOGRAPHIC_DATA]"
type input "20155"
type input "703"
type input "895"
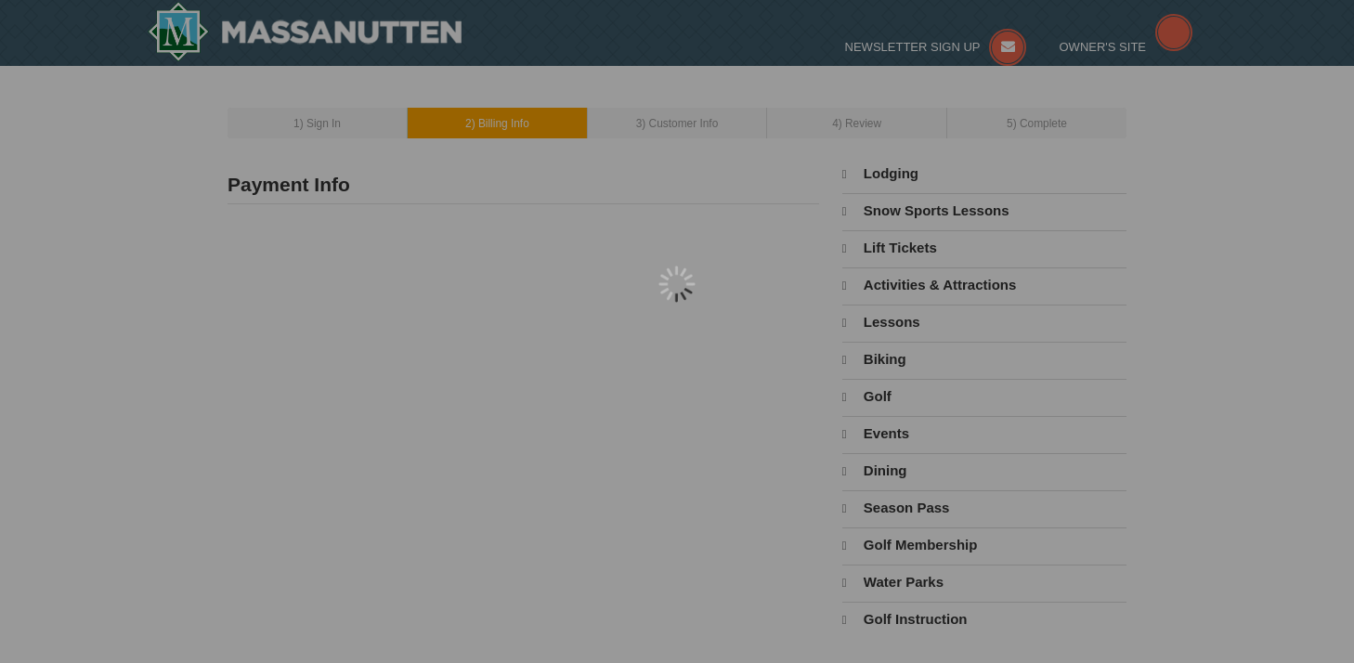
type input "8200"
type input "[EMAIL_ADDRESS][DOMAIN_NAME]"
select select "VA"
select select "10"
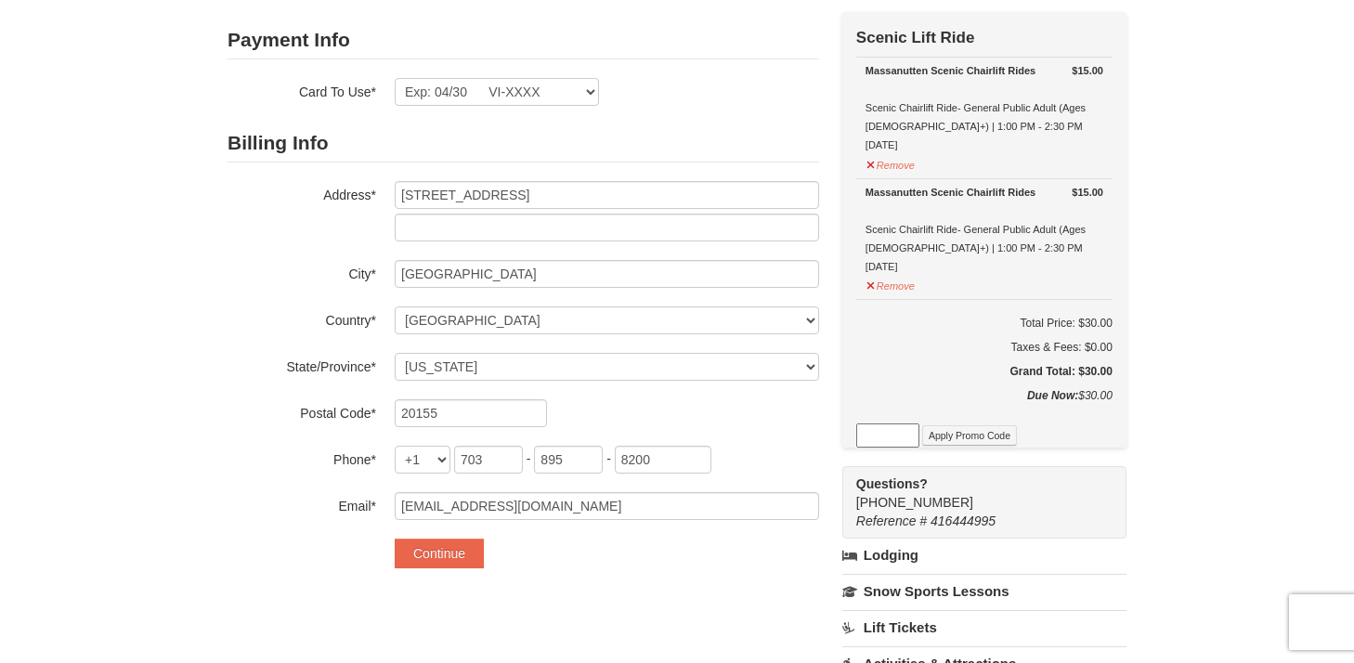
scroll to position [148, 0]
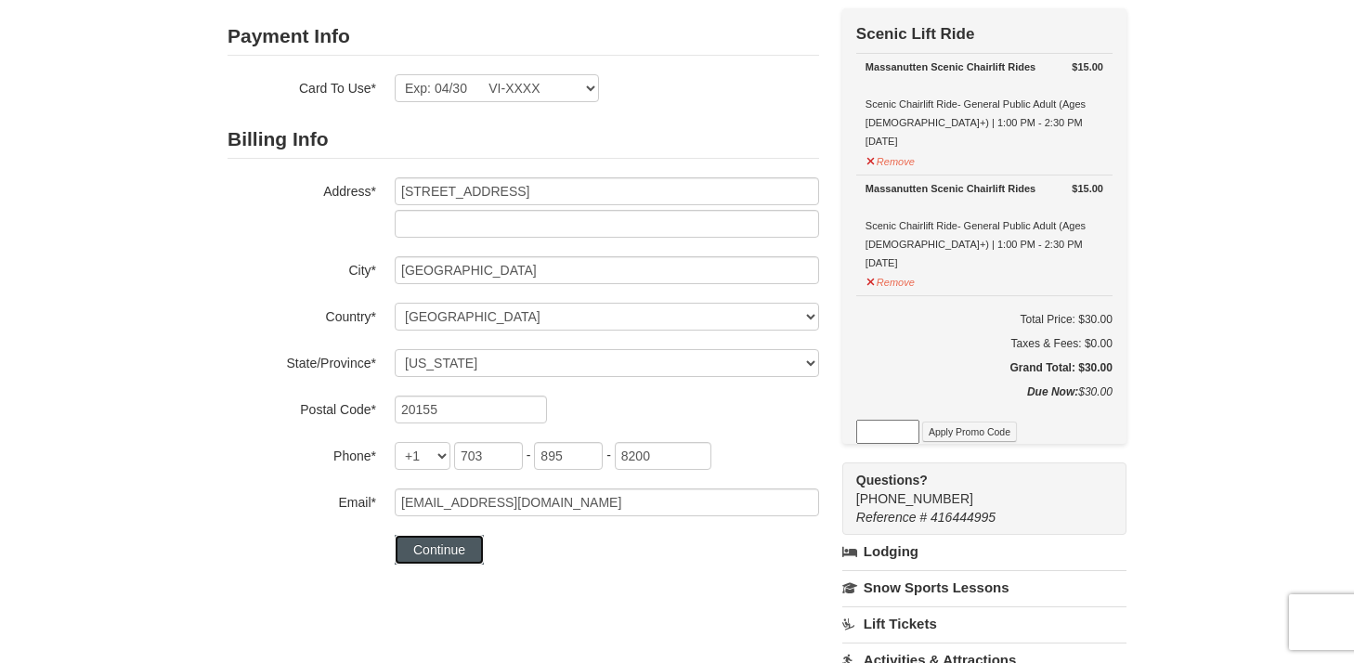
click at [437, 563] on button "Continue" at bounding box center [439, 550] width 89 height 30
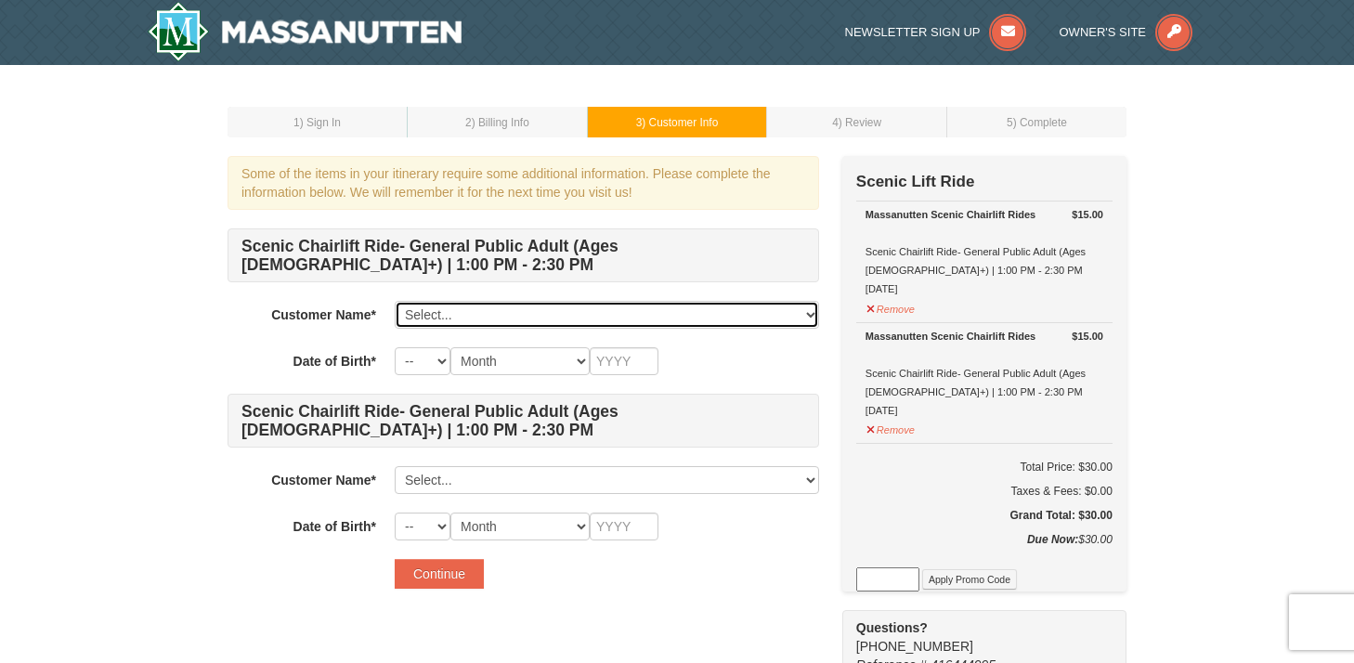
click at [452, 313] on select "Select... Rachel Shriver Add New..." at bounding box center [607, 315] width 425 height 28
select select "28327996"
click at [395, 301] on select "Select... Rachel Shriver Add New..." at bounding box center [607, 315] width 425 height 28
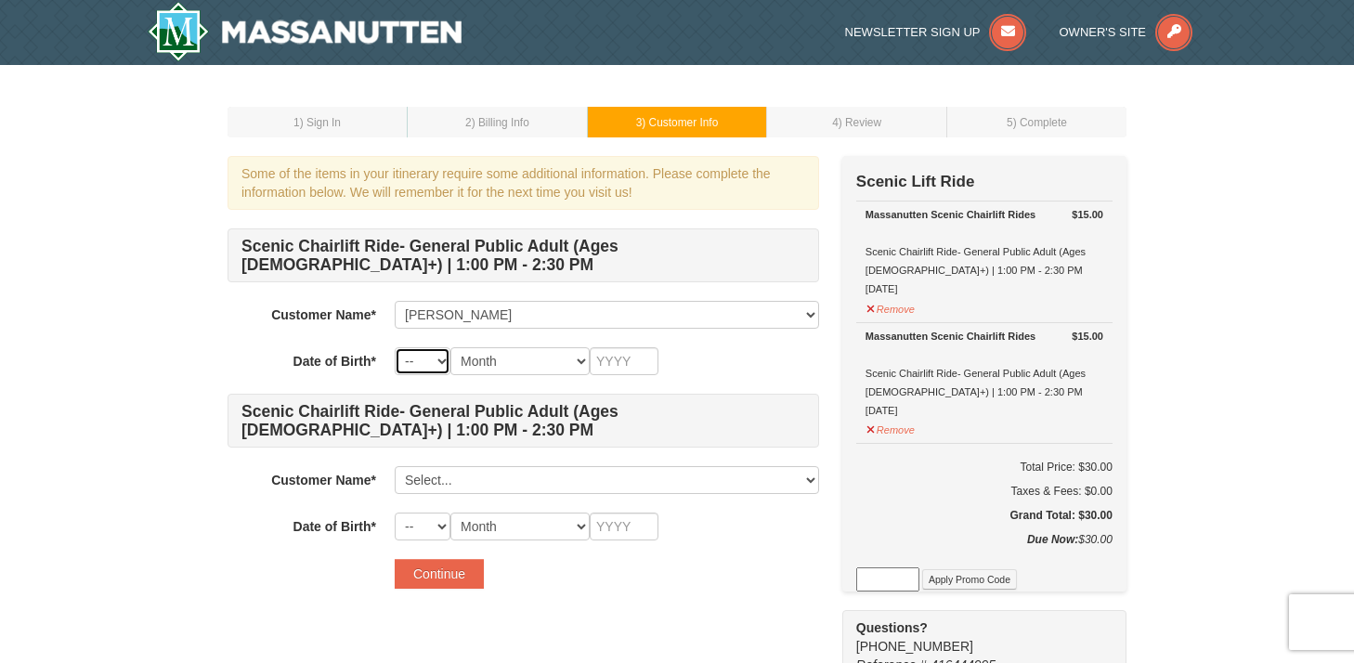
click at [427, 355] on select "-- 01 02 03 04 05 06 07 08 09 10 11 12 13 14 15 16 17 18 19 20 21 22 23 24 25 2…" at bounding box center [423, 361] width 56 height 28
click at [395, 347] on select "-- 01 02 03 04 05 06 07 08 09 10 11 12 13 14 15 16 17 18 19 20 21 22 23 24 25 2…" at bounding box center [423, 361] width 56 height 28
click at [430, 354] on select "-- 01 02 03 04 05 06 07 08 09 10 11 12 13 14 15 16 17 18 19 20 21 22 23 24 25 2…" at bounding box center [423, 361] width 56 height 28
select select "14"
click at [395, 347] on select "-- 01 02 03 04 05 06 07 08 09 10 11 12 13 14 15 16 17 18 19 20 21 22 23 24 25 2…" at bounding box center [423, 361] width 56 height 28
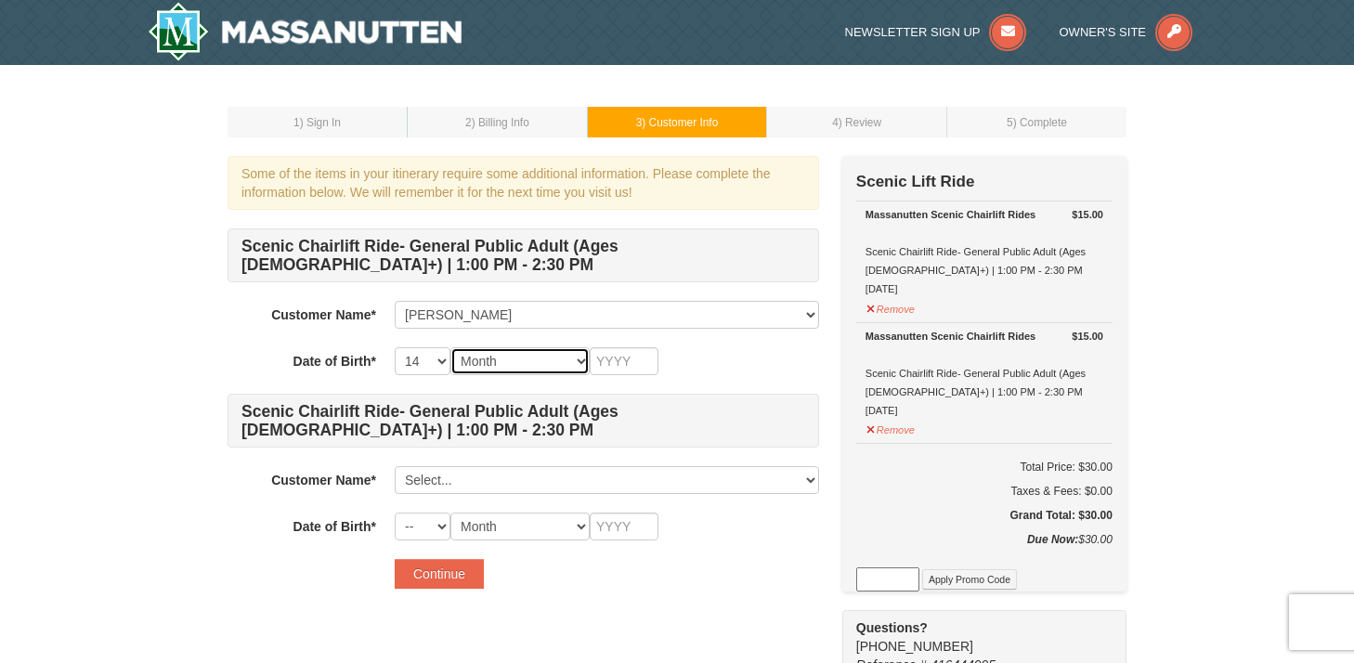
click at [500, 365] on select "Month January February March April May June July August September October Novem…" at bounding box center [520, 361] width 139 height 28
select select "06"
click at [451, 347] on select "Month January February March April May June July August September October Novem…" at bounding box center [520, 361] width 139 height 28
click at [632, 351] on input "text" at bounding box center [624, 361] width 69 height 28
type input "1997"
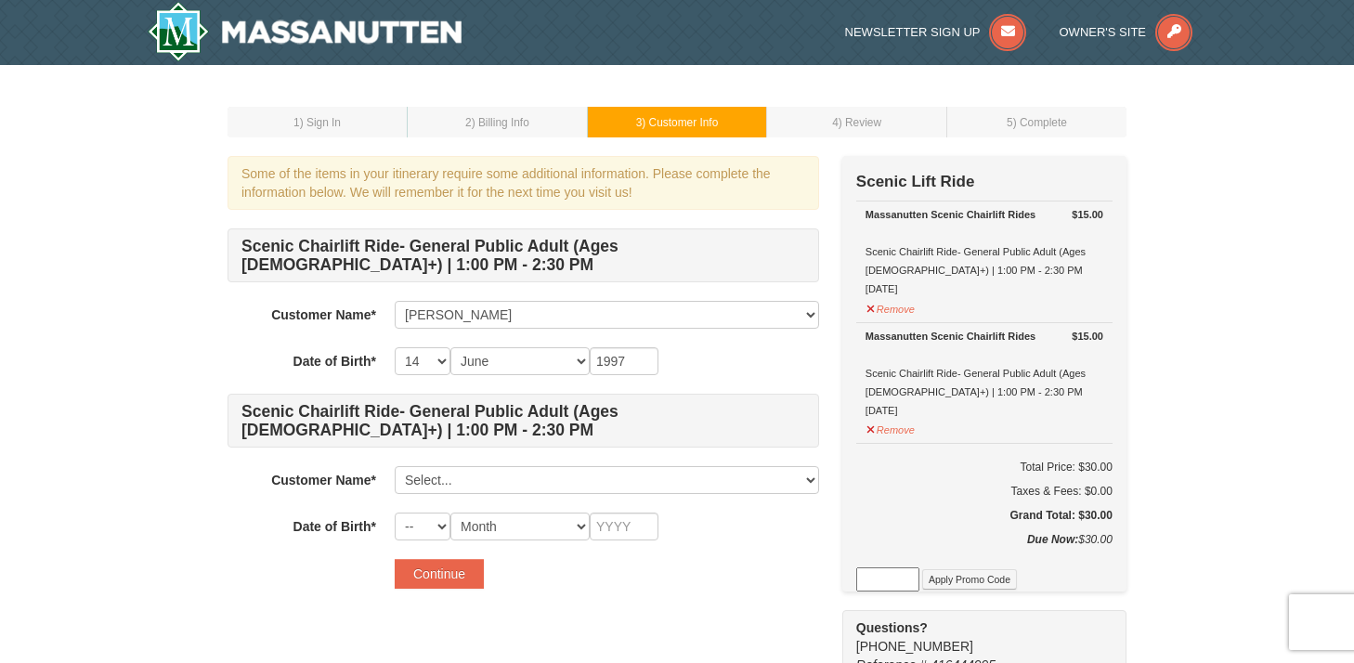
click at [738, 534] on div "-- 01 02 03 04 05 06 07 08 09 10 11 12 13 14 15 16 17 18 19 20 21 22 23 24 25 2…" at bounding box center [607, 527] width 425 height 28
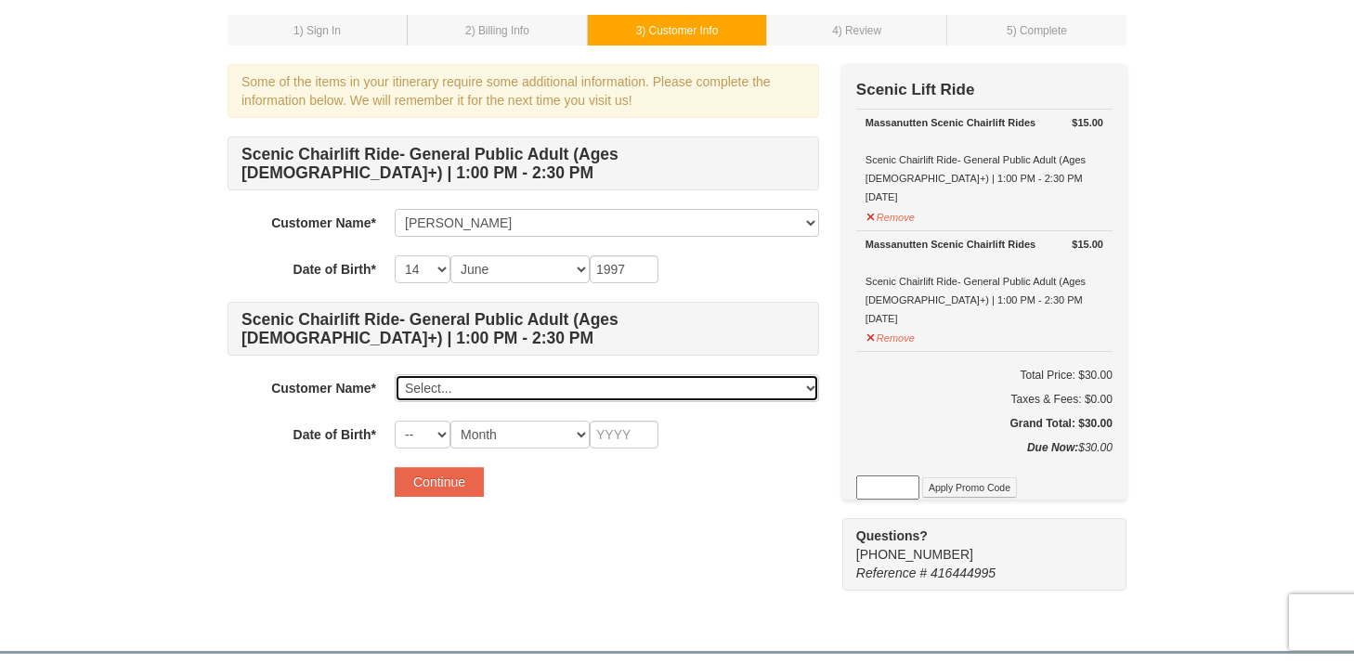
click at [509, 375] on select "Select... Rachel Shriver Add New..." at bounding box center [607, 388] width 425 height 28
click select "Select... Rachel Shriver Add New..." at bounding box center [607, 388] width 425 height 28
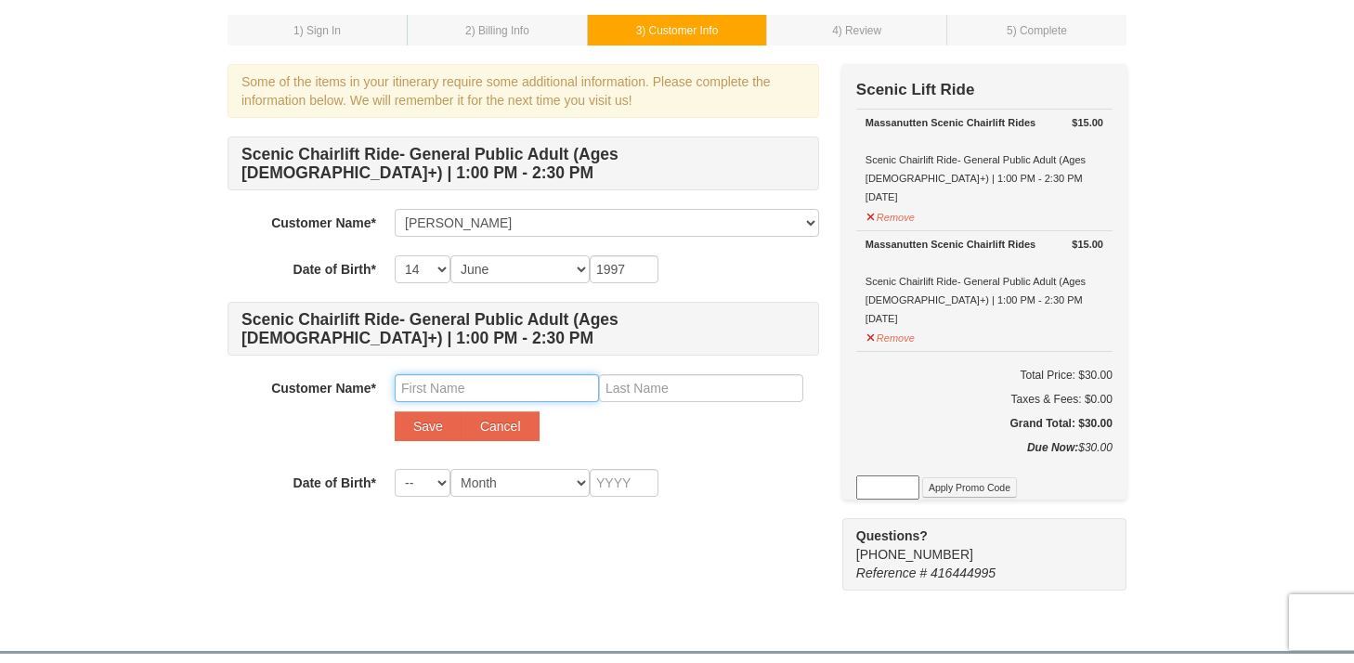
click at [454, 387] on input "text" at bounding box center [497, 388] width 204 height 28
type input "Andrea"
click at [640, 390] on input "text" at bounding box center [701, 388] width 204 height 28
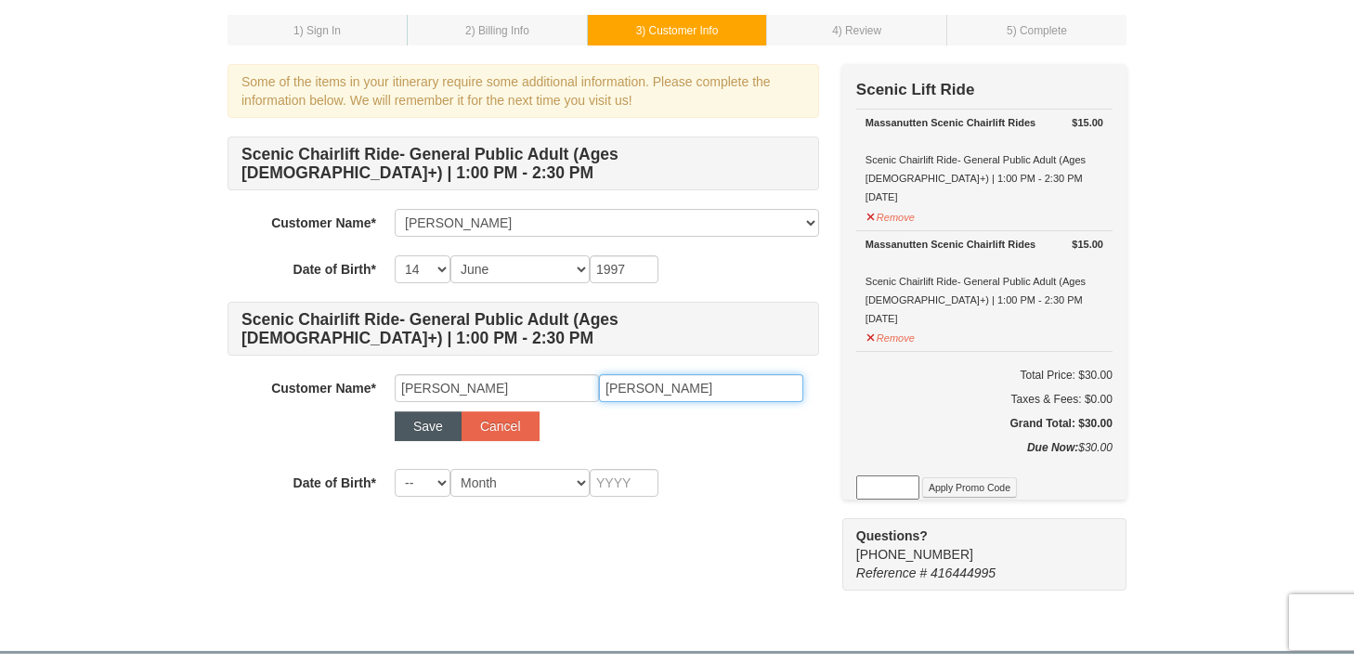
type input "Covarrubias"
click at [432, 427] on button "Save" at bounding box center [428, 427] width 67 height 30
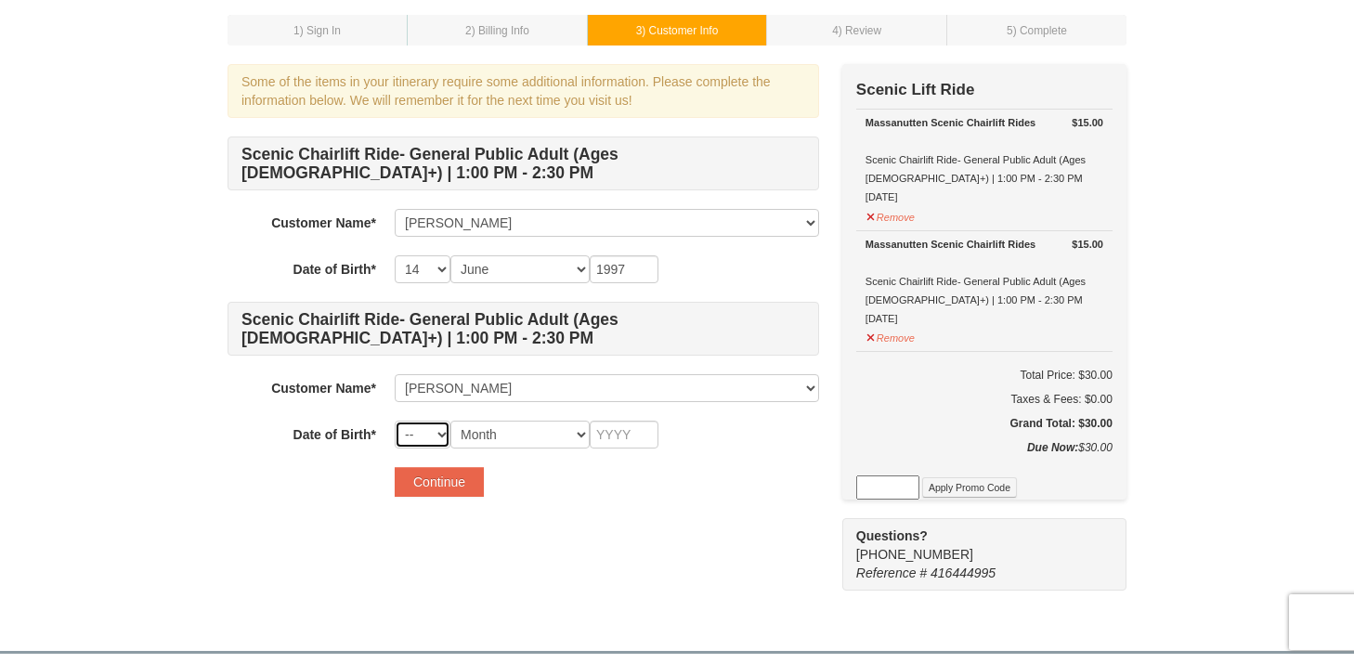
click at [412, 435] on select "-- 01 02 03 04 05 06 07 08 09 10 11 12 13 14 15 16 17 18 19 20 21 22 23 24 25 2…" at bounding box center [423, 435] width 56 height 28
select select "20"
click at [395, 421] on select "-- 01 02 03 04 05 06 07 08 09 10 11 12 13 14 15 16 17 18 19 20 21 22 23 24 25 2…" at bounding box center [423, 435] width 56 height 28
click at [512, 449] on form "Scenic Chairlift Ride- General Public Adult (Ages 13+) | 1:00 PM - 2:30 PM Cust…" at bounding box center [524, 317] width 592 height 360
click at [512, 433] on select "Month January February March April May June July August September October Novem…" at bounding box center [520, 435] width 139 height 28
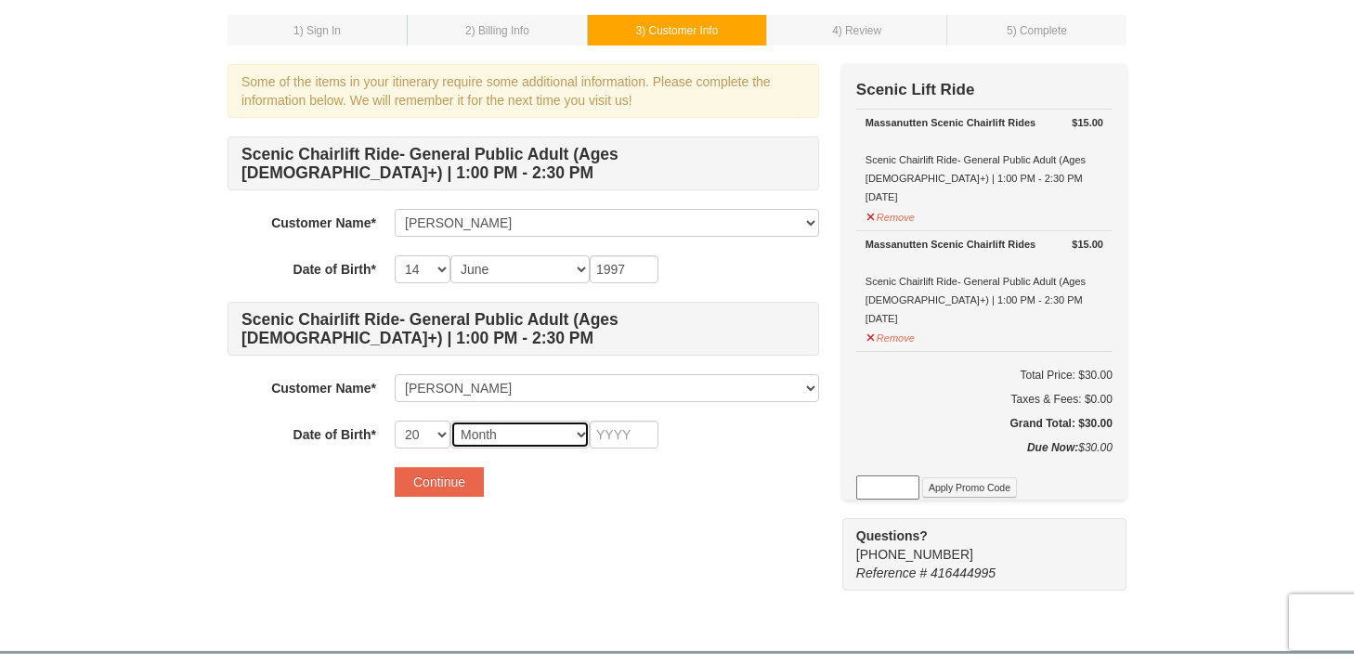
select select "02"
click at [451, 421] on select "Month January February March April May June July August September October Novem…" at bounding box center [520, 435] width 139 height 28
click at [602, 443] on input "text" at bounding box center [624, 435] width 69 height 28
type input "1989"
click at [578, 545] on div "Some of the items in your itinerary require some additional information. Please…" at bounding box center [677, 327] width 899 height 527
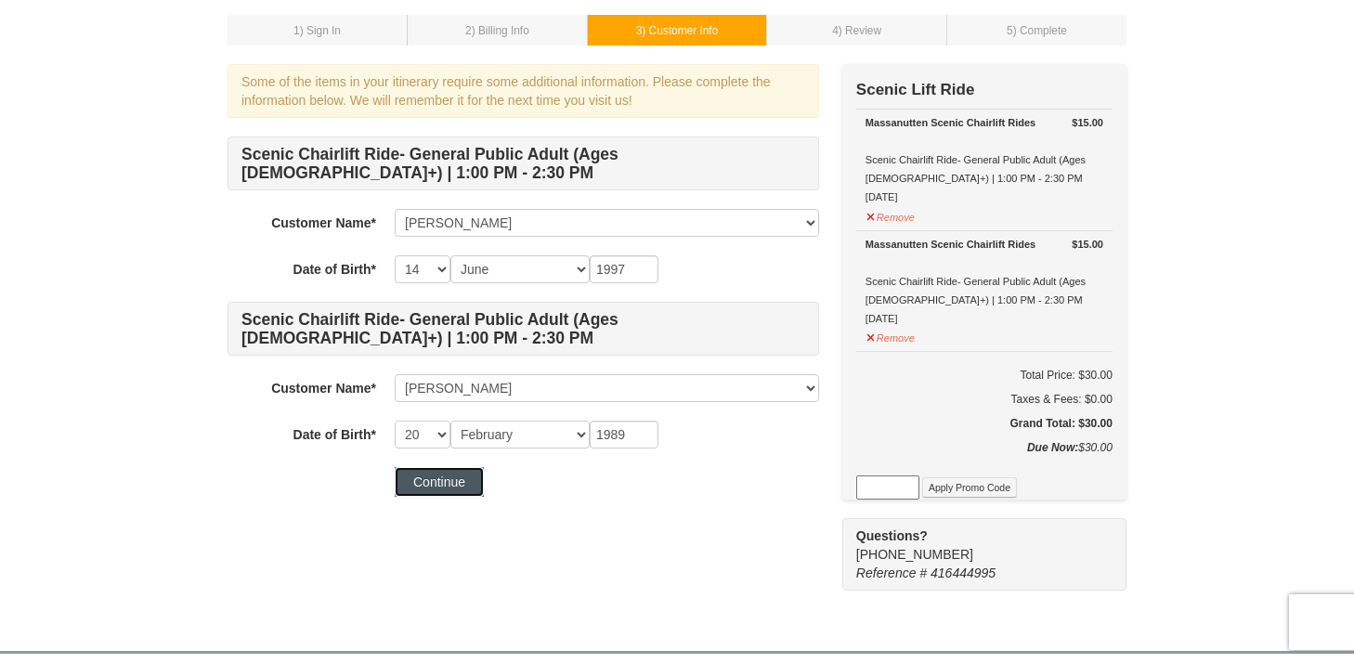
click at [454, 483] on button "Continue" at bounding box center [439, 482] width 89 height 30
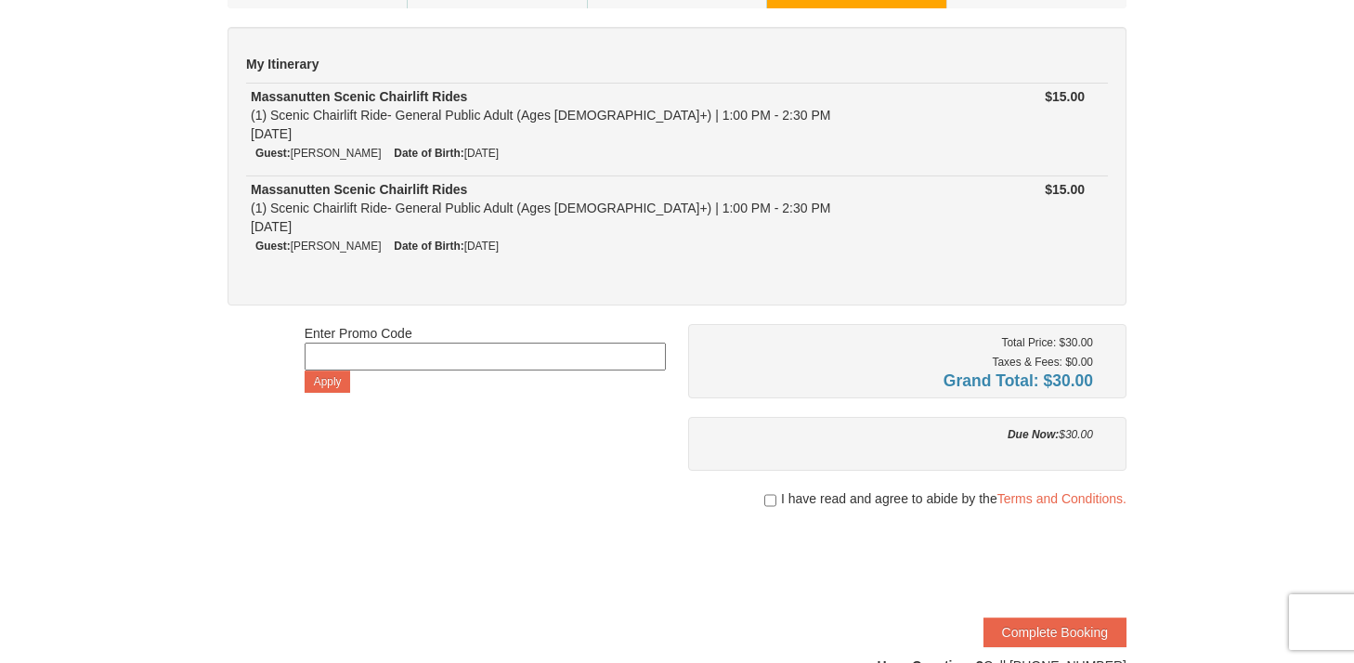
scroll to position [174, 0]
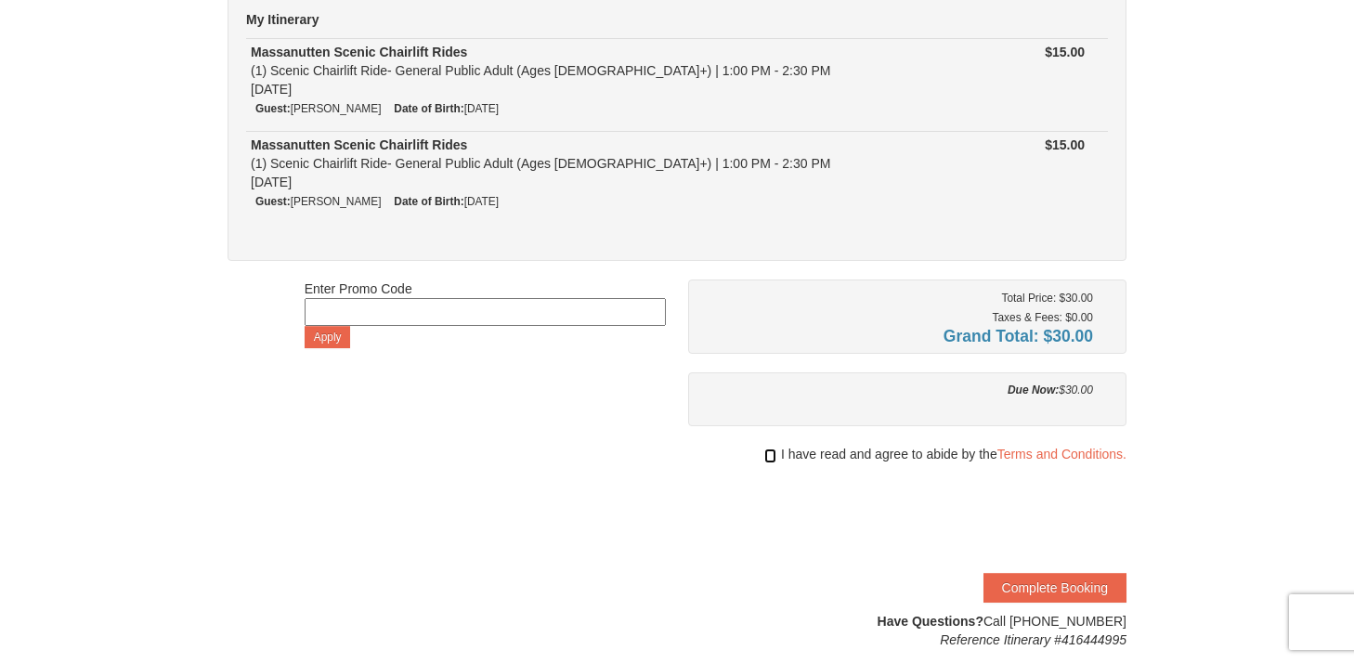
click at [768, 457] on input "checkbox" at bounding box center [770, 456] width 12 height 15
checkbox input "true"
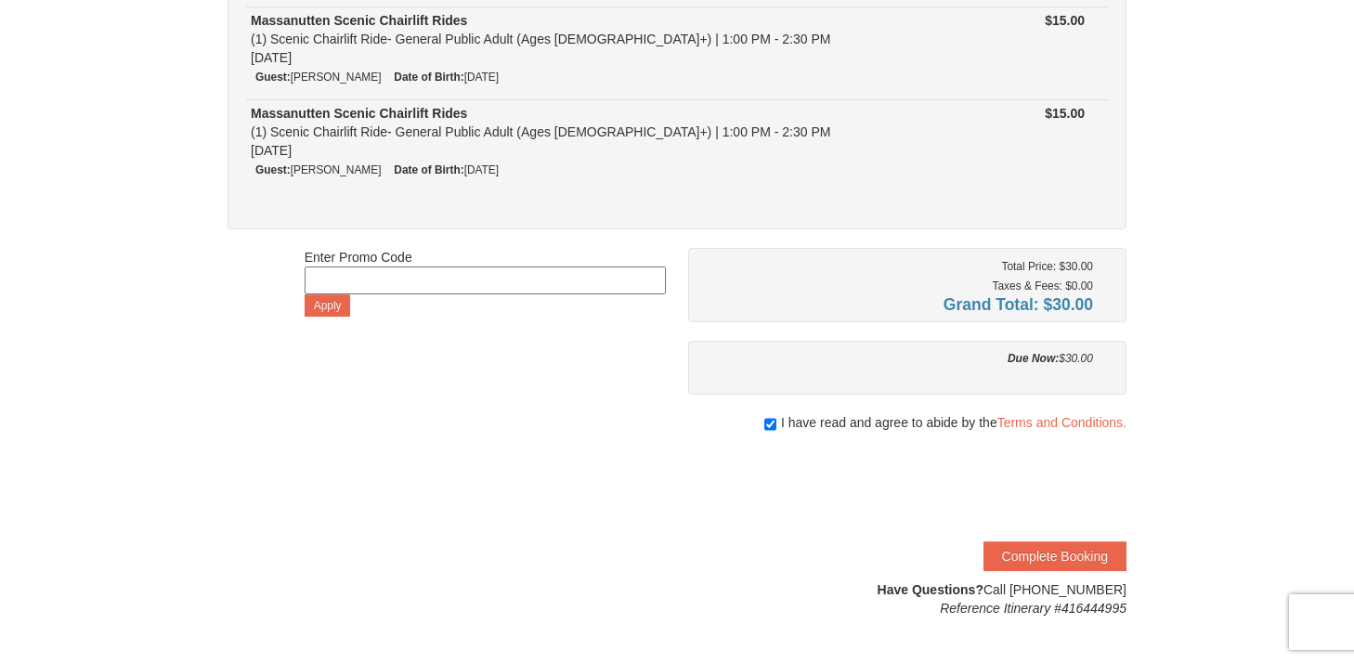
scroll to position [218, 0]
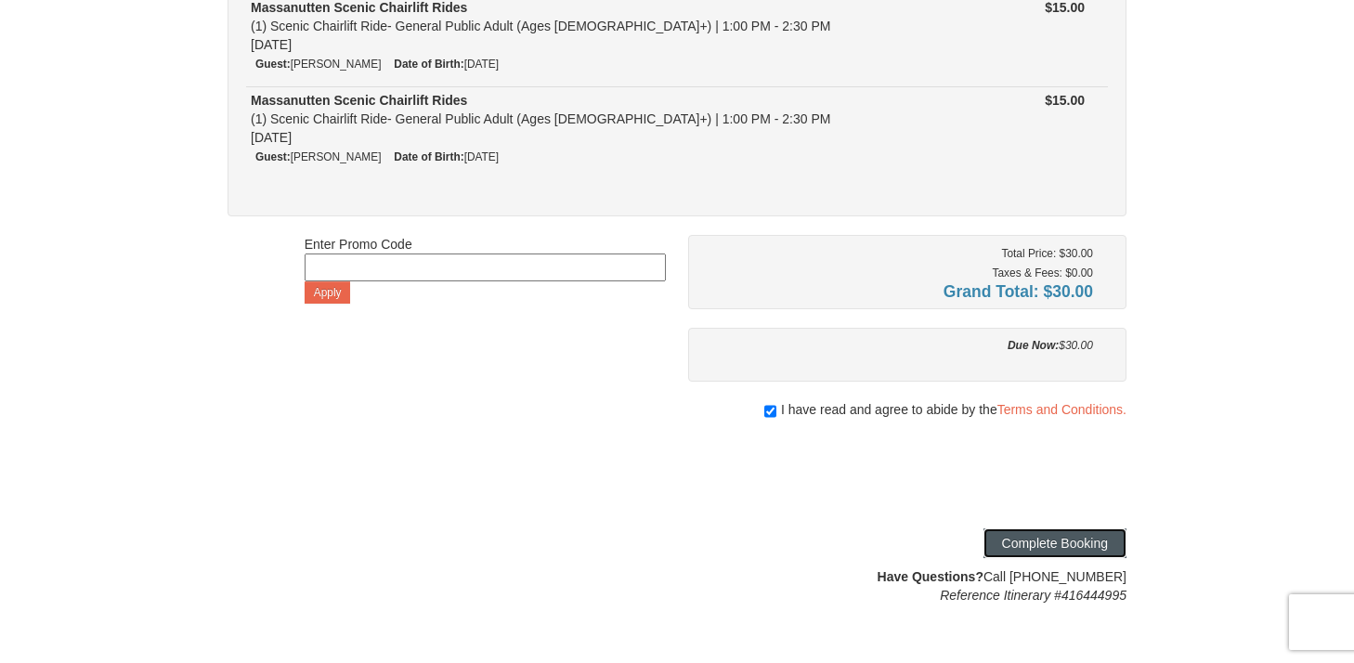
click at [1036, 543] on button "Complete Booking" at bounding box center [1055, 544] width 143 height 30
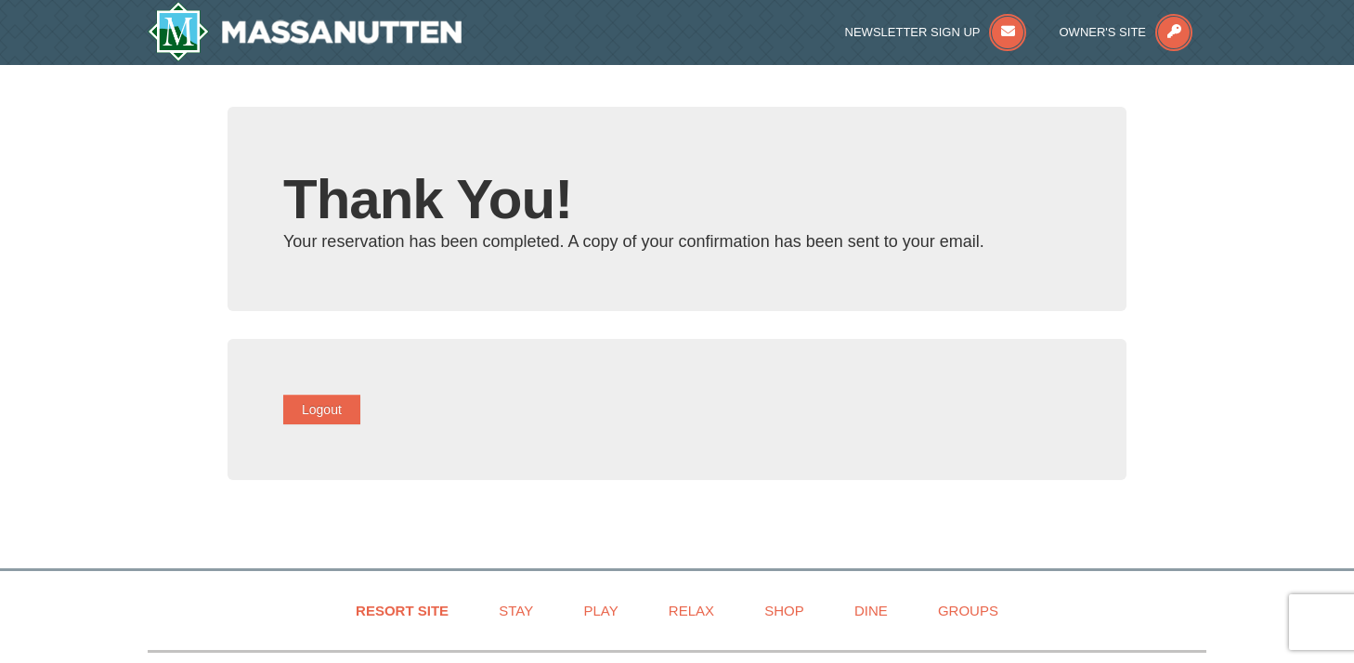
type input "rachelshriver14@gmail.com"
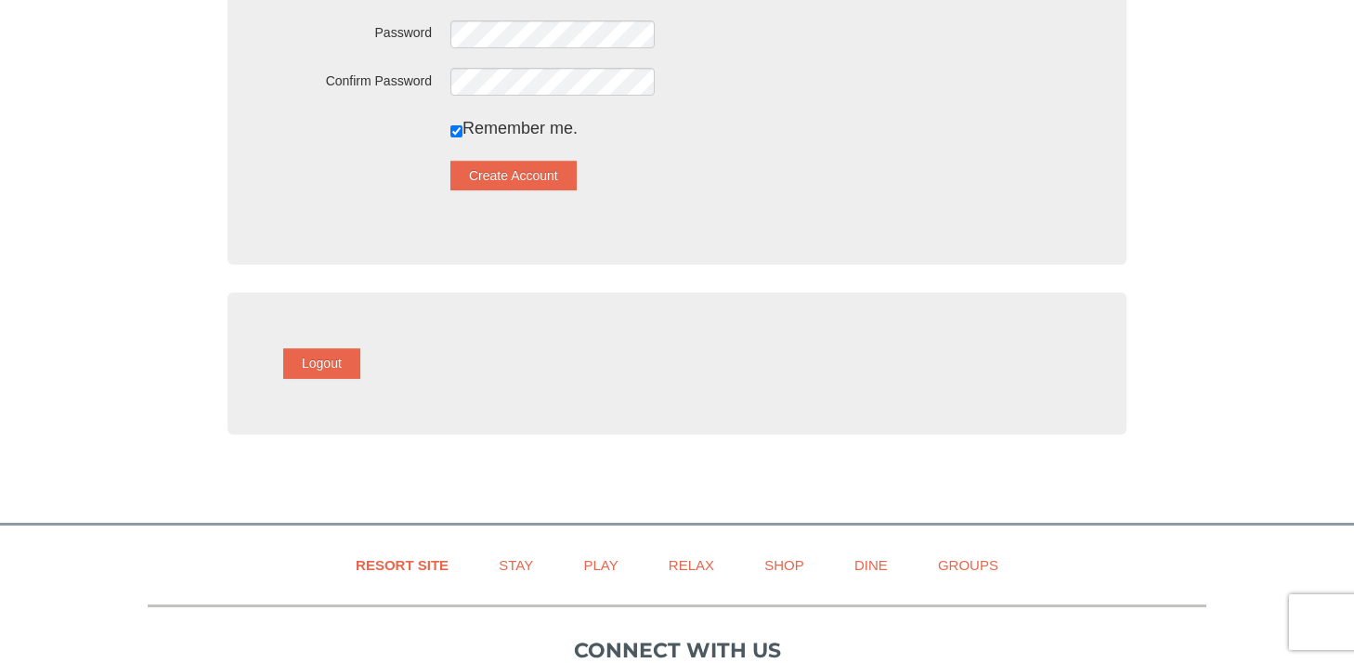
scroll to position [738, 0]
